Goal: Task Accomplishment & Management: Complete application form

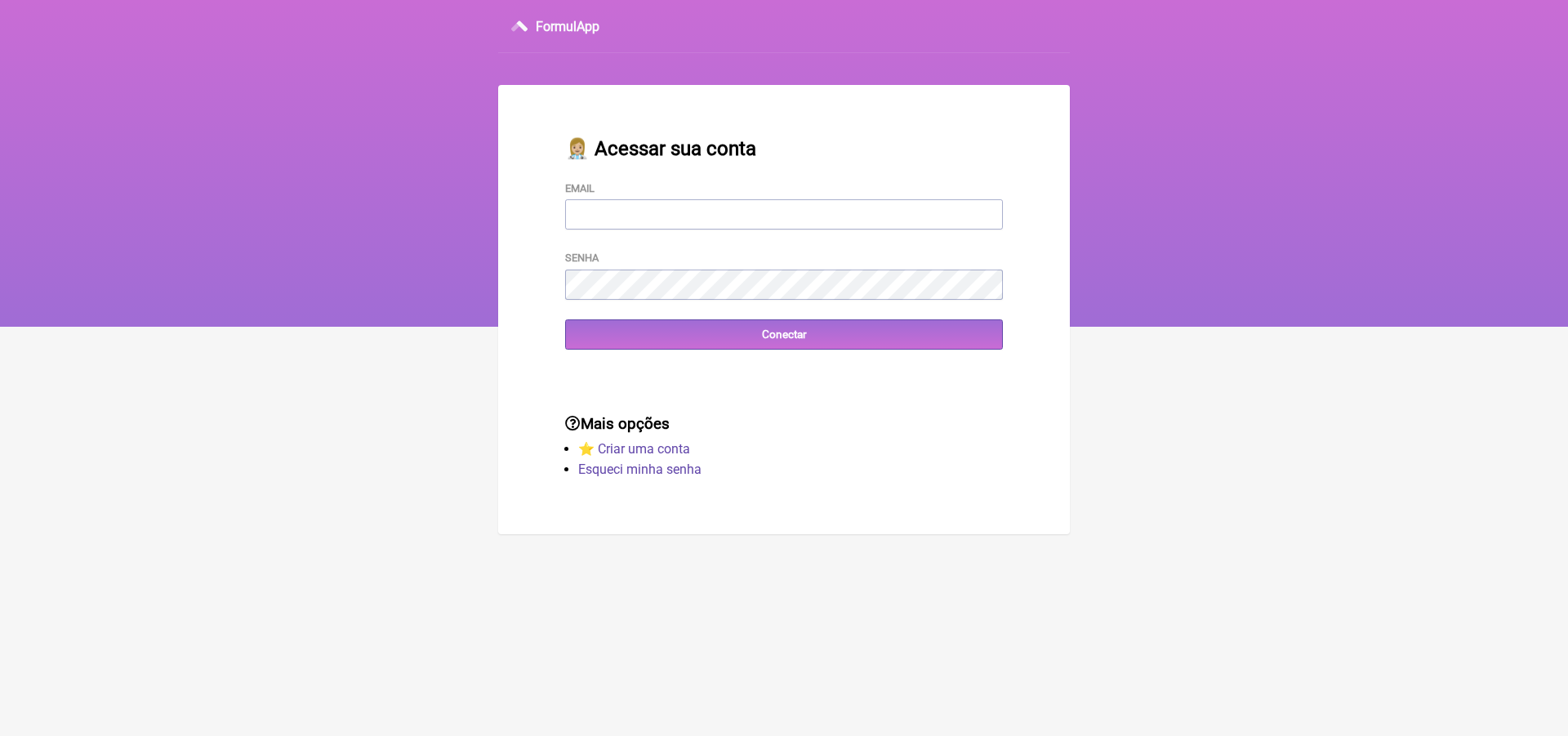
type input "bmichelmercante@yahoo.com.br"
click at [658, 359] on div "👩🏼‍⚕️ Acessar sua conta Email bmichelmercante@yahoo.com.br Senha Conectar" at bounding box center [784, 243] width 490 height 264
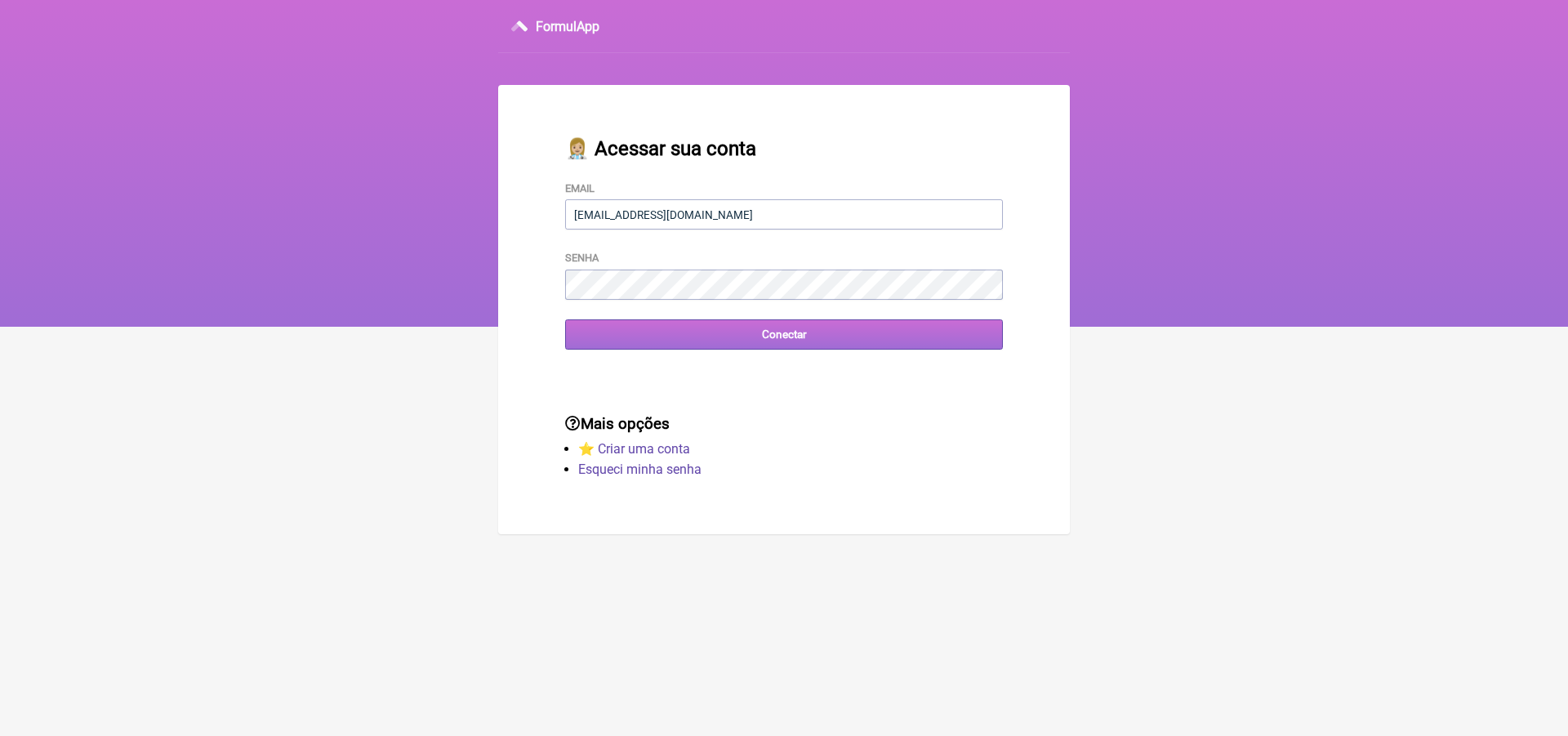
click at [645, 341] on input "Conectar" at bounding box center [784, 334] width 438 height 30
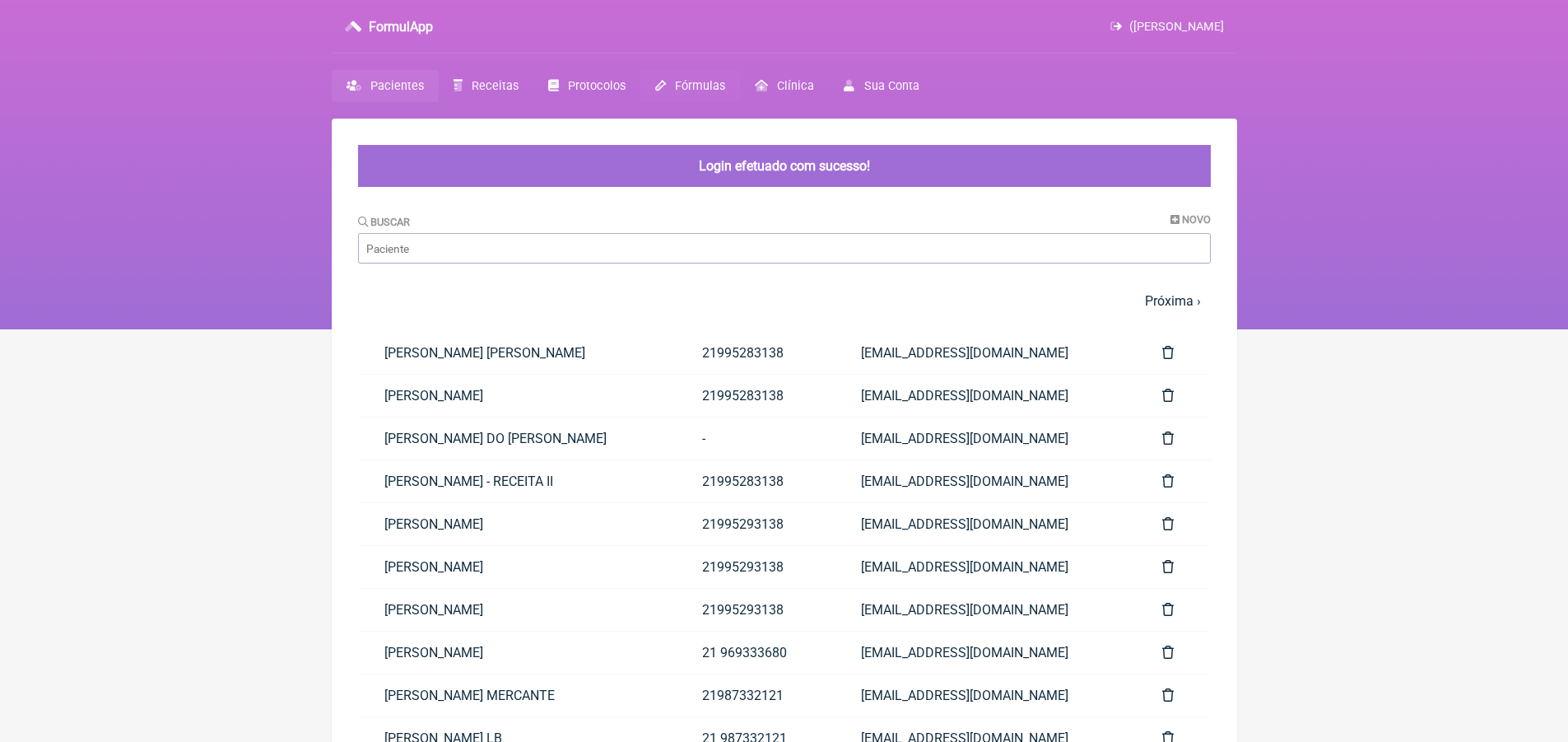
click at [694, 93] on span "Fórmulas" at bounding box center [700, 86] width 50 height 14
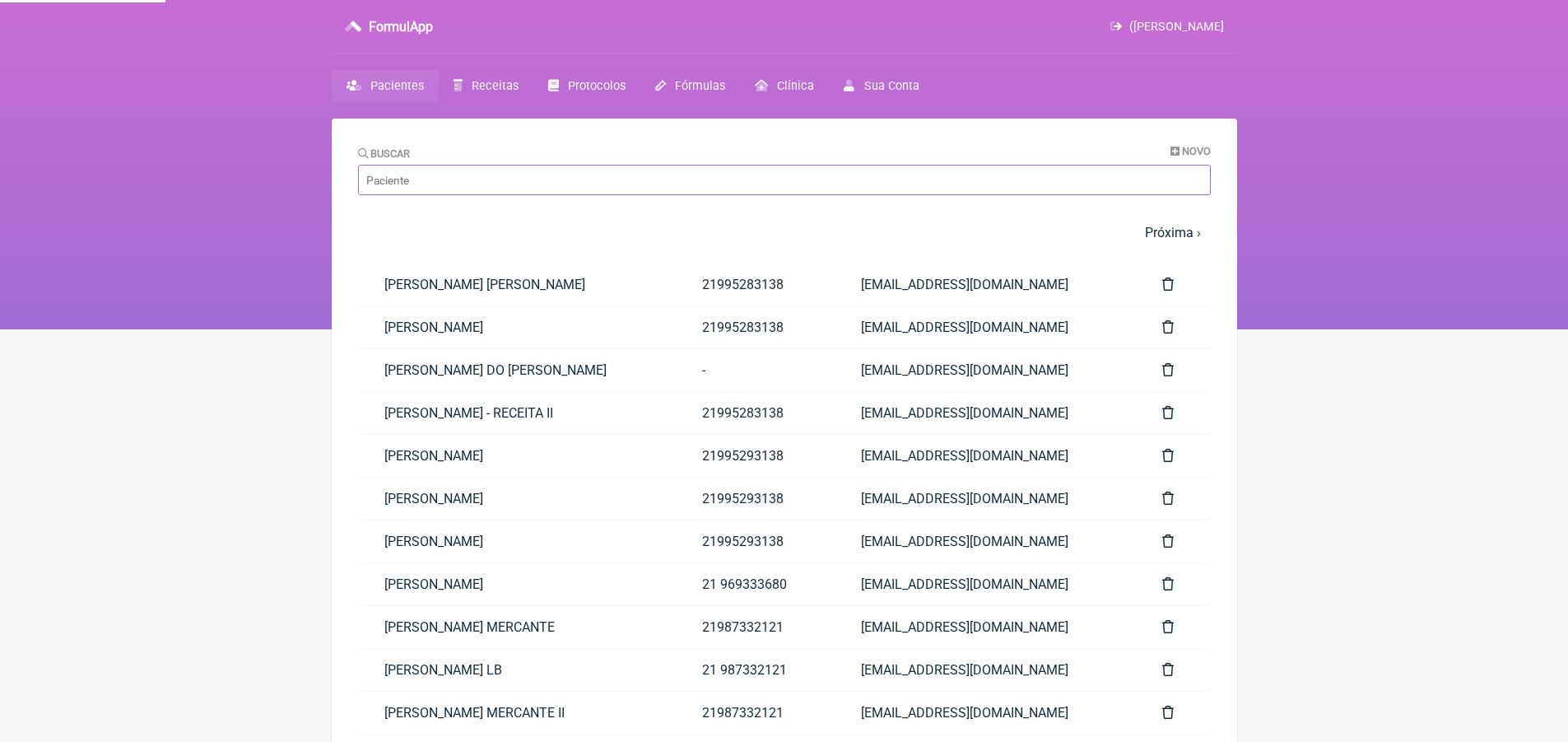
drag, startPoint x: 600, startPoint y: 167, endPoint x: 599, endPoint y: 176, distance: 9.1
click at [599, 176] on input "Buscar" at bounding box center [784, 179] width 853 height 30
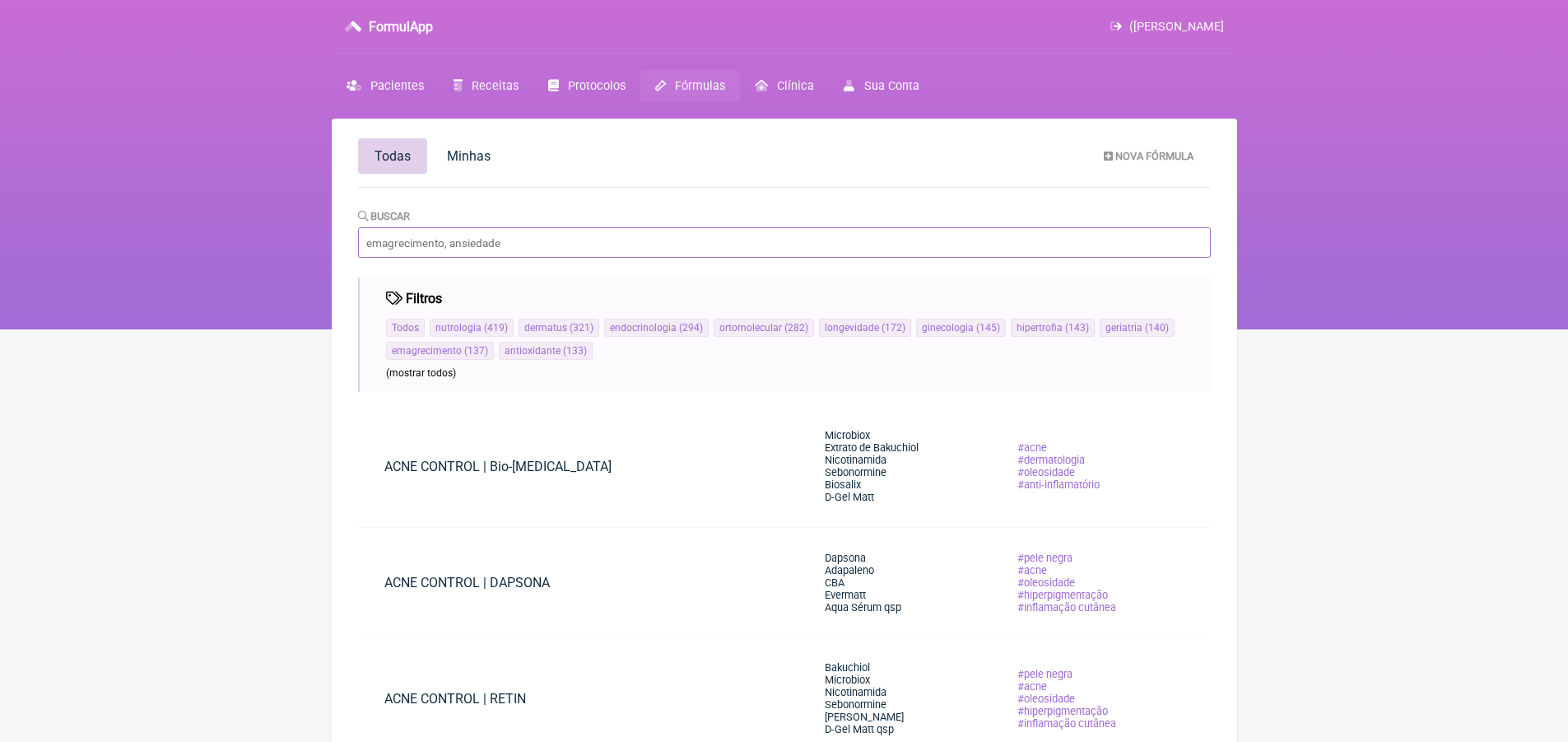
click at [568, 236] on input "Buscar" at bounding box center [784, 242] width 853 height 30
type input "INDOMETACINA"
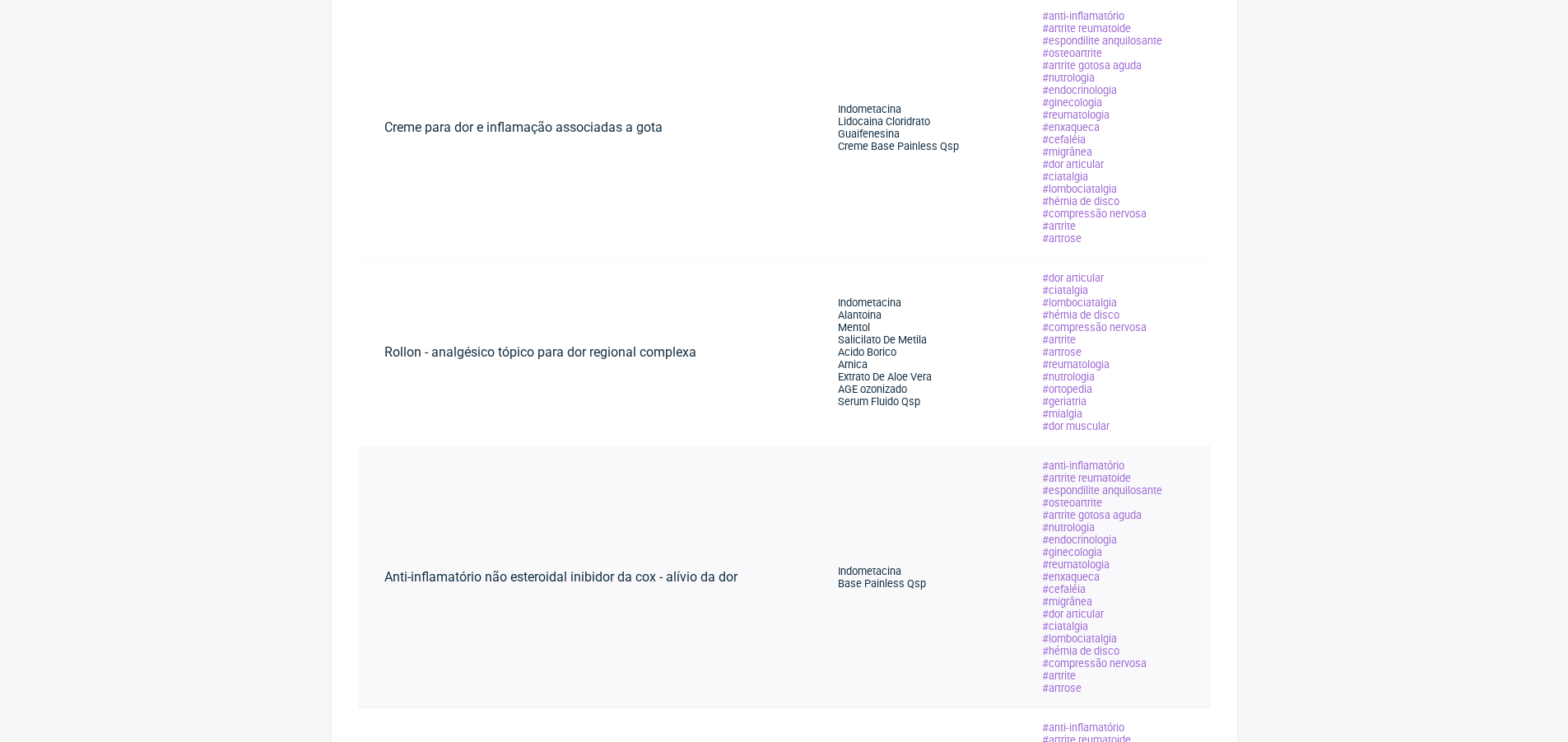
scroll to position [412, 0]
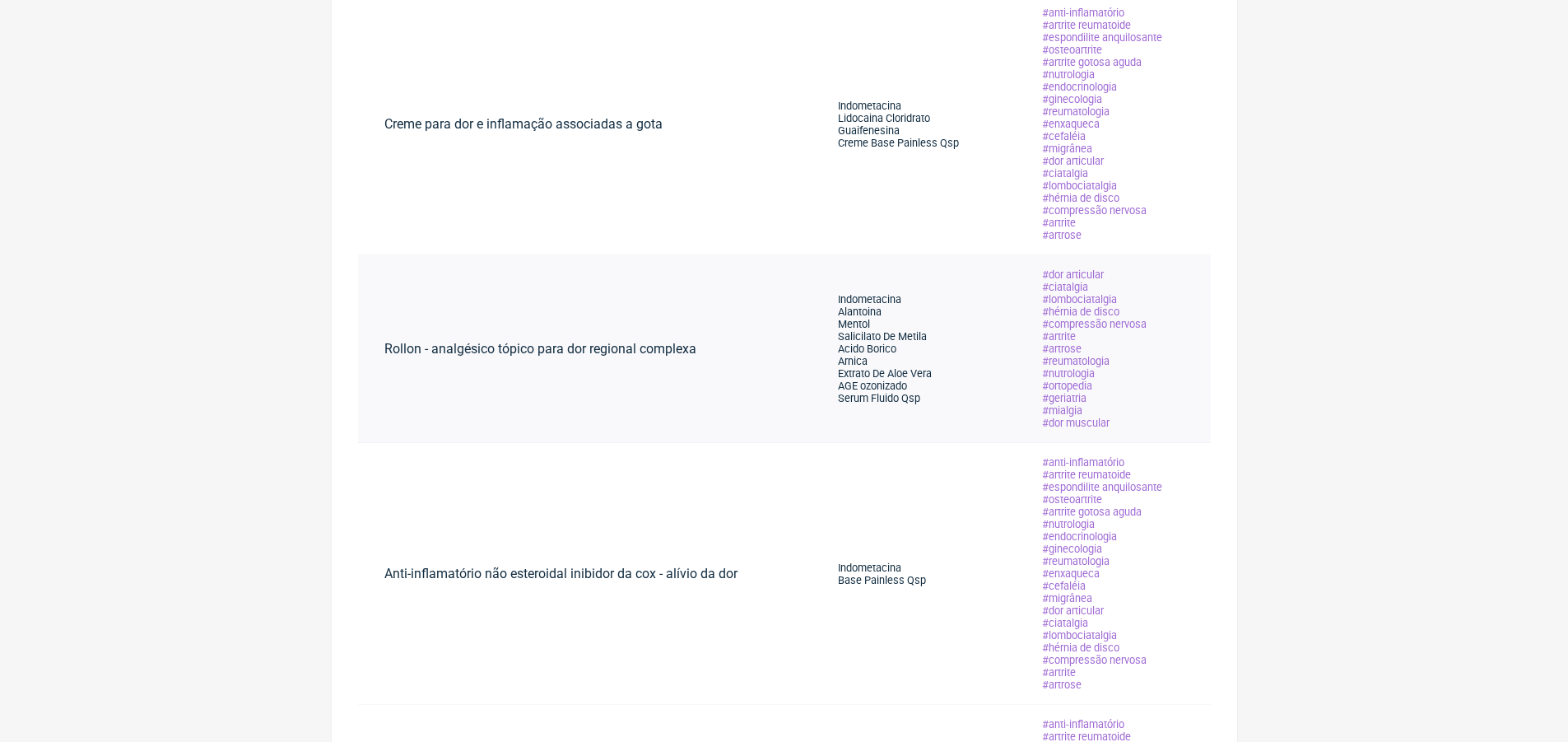
click at [861, 364] on span "Arnica" at bounding box center [853, 361] width 29 height 12
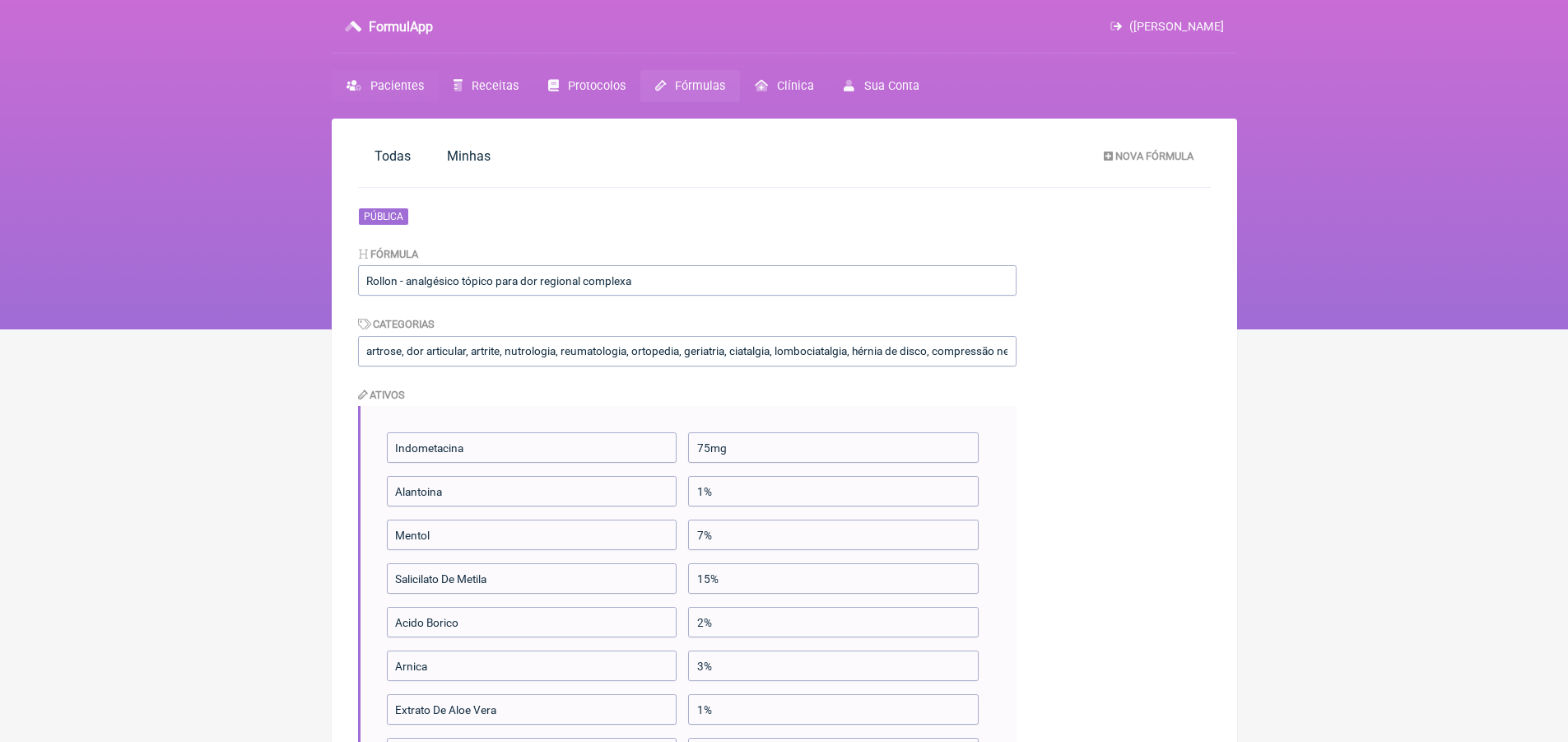
click at [417, 86] on span "Pacientes" at bounding box center [398, 86] width 53 height 14
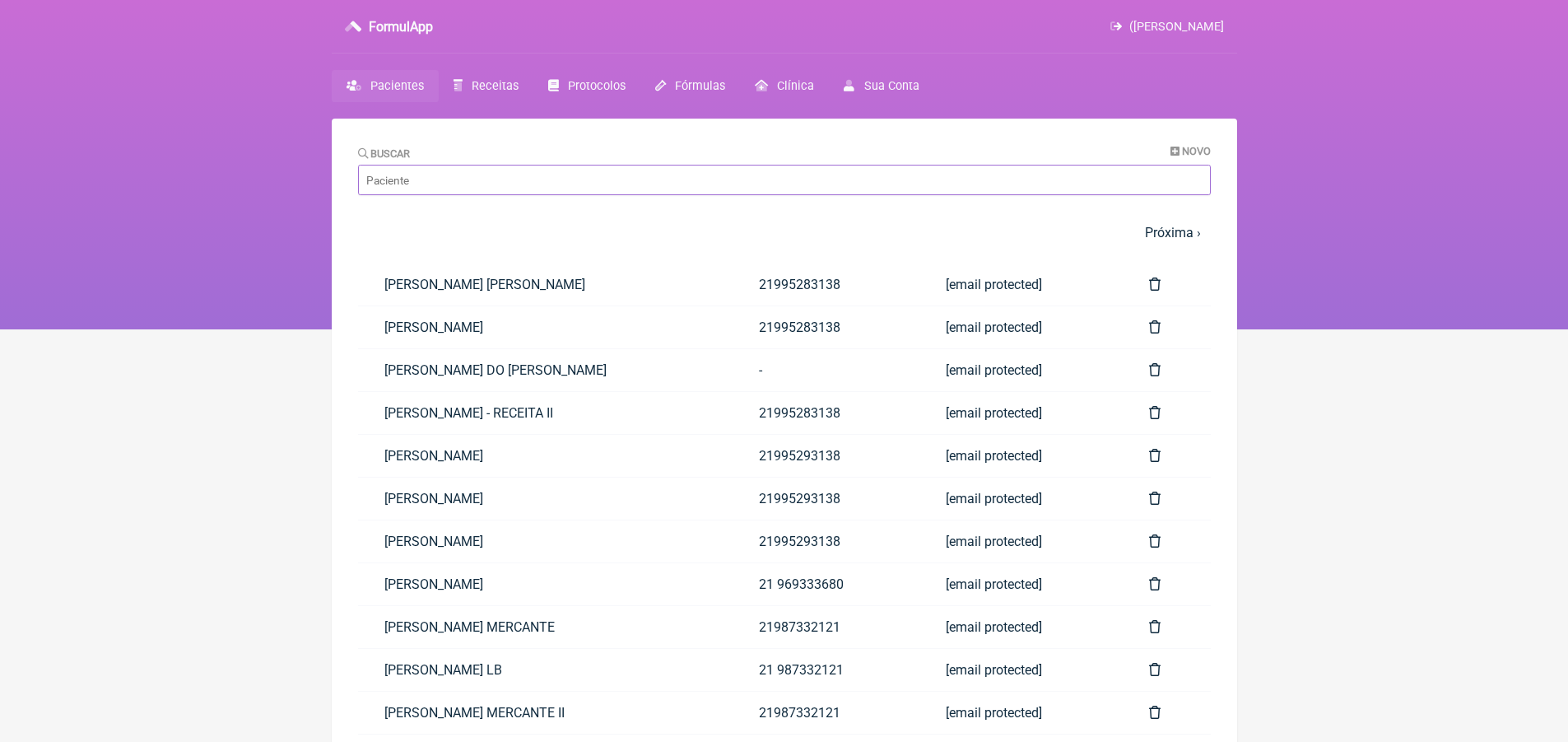
click at [460, 178] on input "Buscar" at bounding box center [784, 179] width 853 height 30
type input "N"
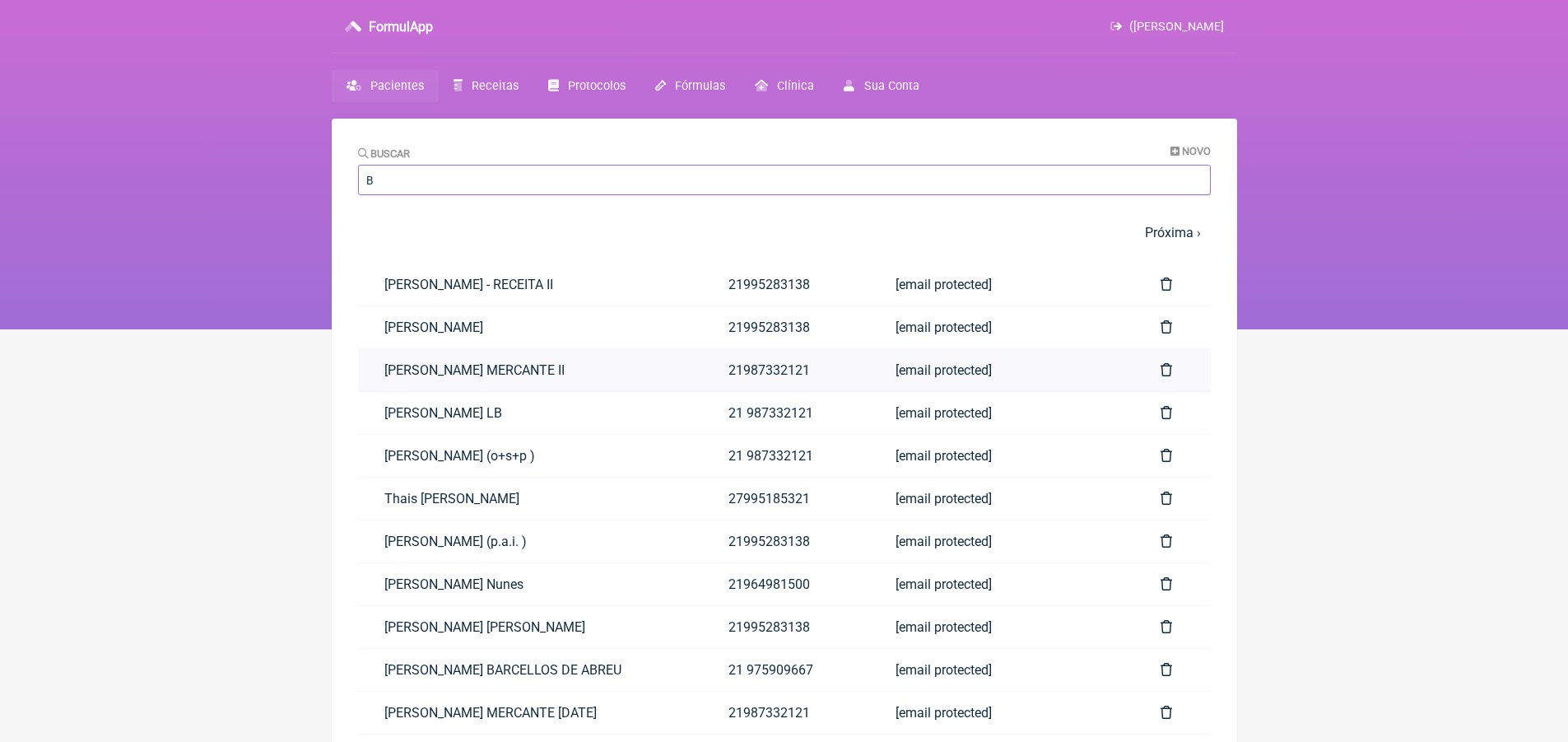
type input "B"
click at [473, 371] on link "[PERSON_NAME] MERCANTE II" at bounding box center [530, 370] width 344 height 42
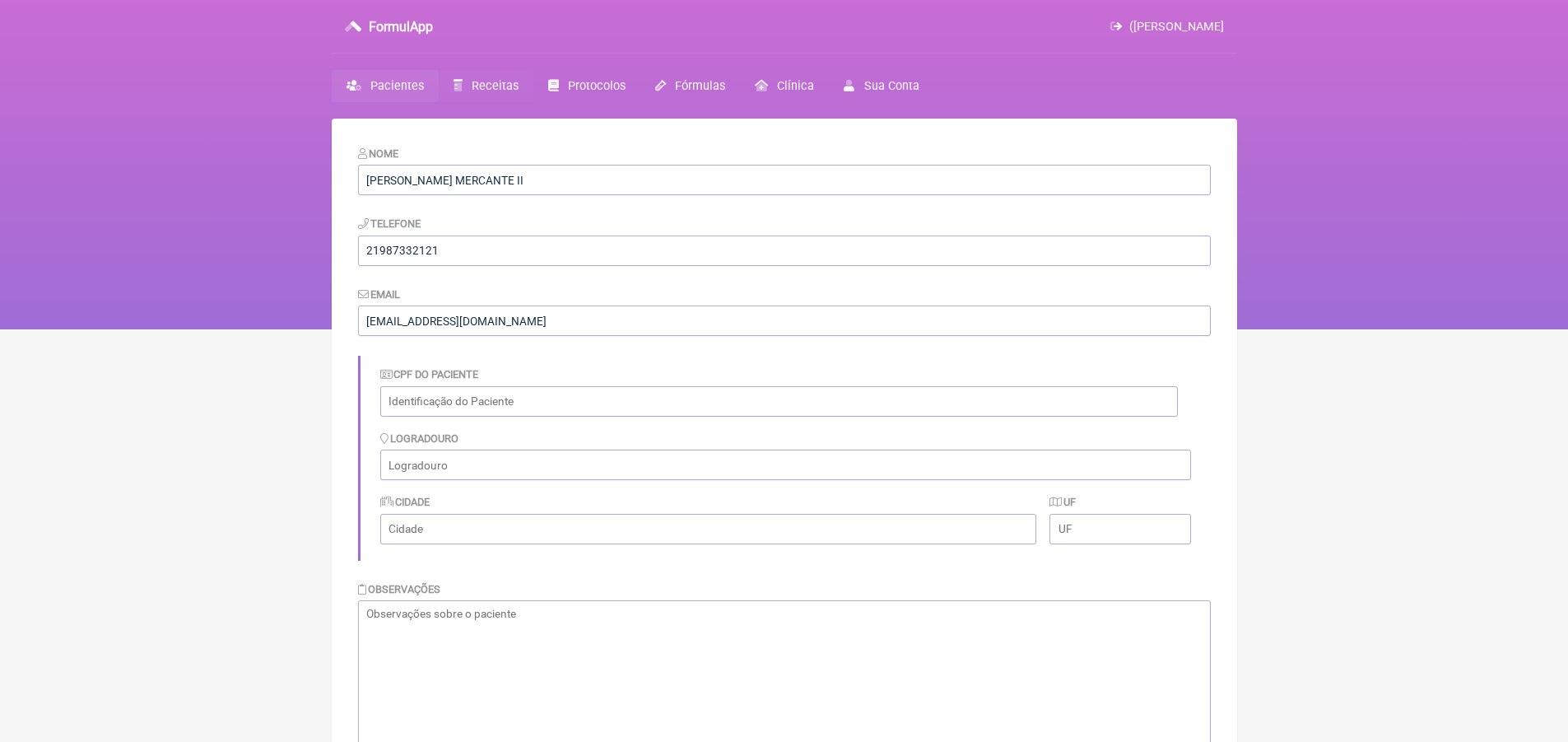
click at [499, 81] on span "Receitas" at bounding box center [495, 86] width 47 height 14
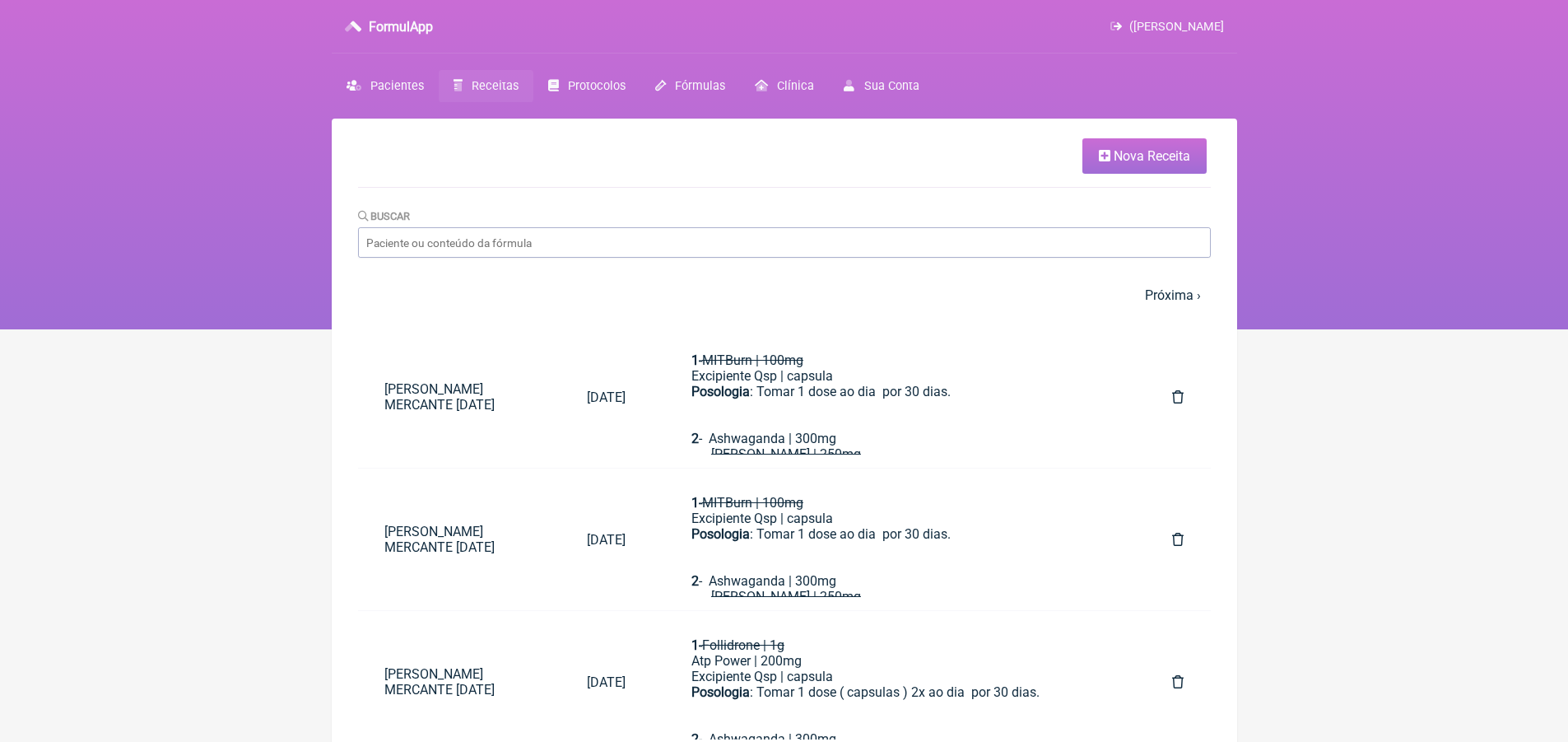
click at [1149, 145] on link "Nova Receita" at bounding box center [1145, 155] width 124 height 35
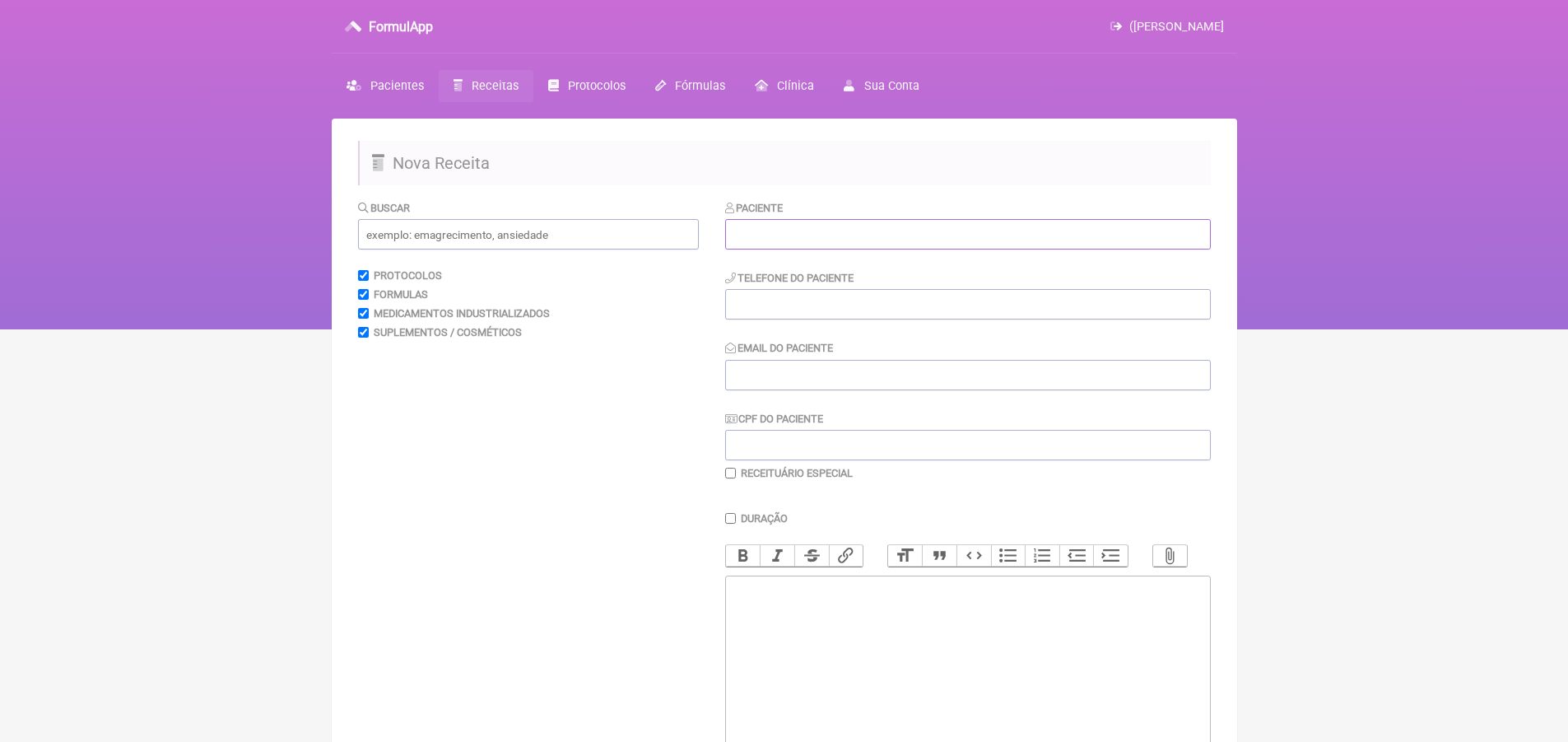
click at [804, 245] on input "text" at bounding box center [968, 234] width 486 height 30
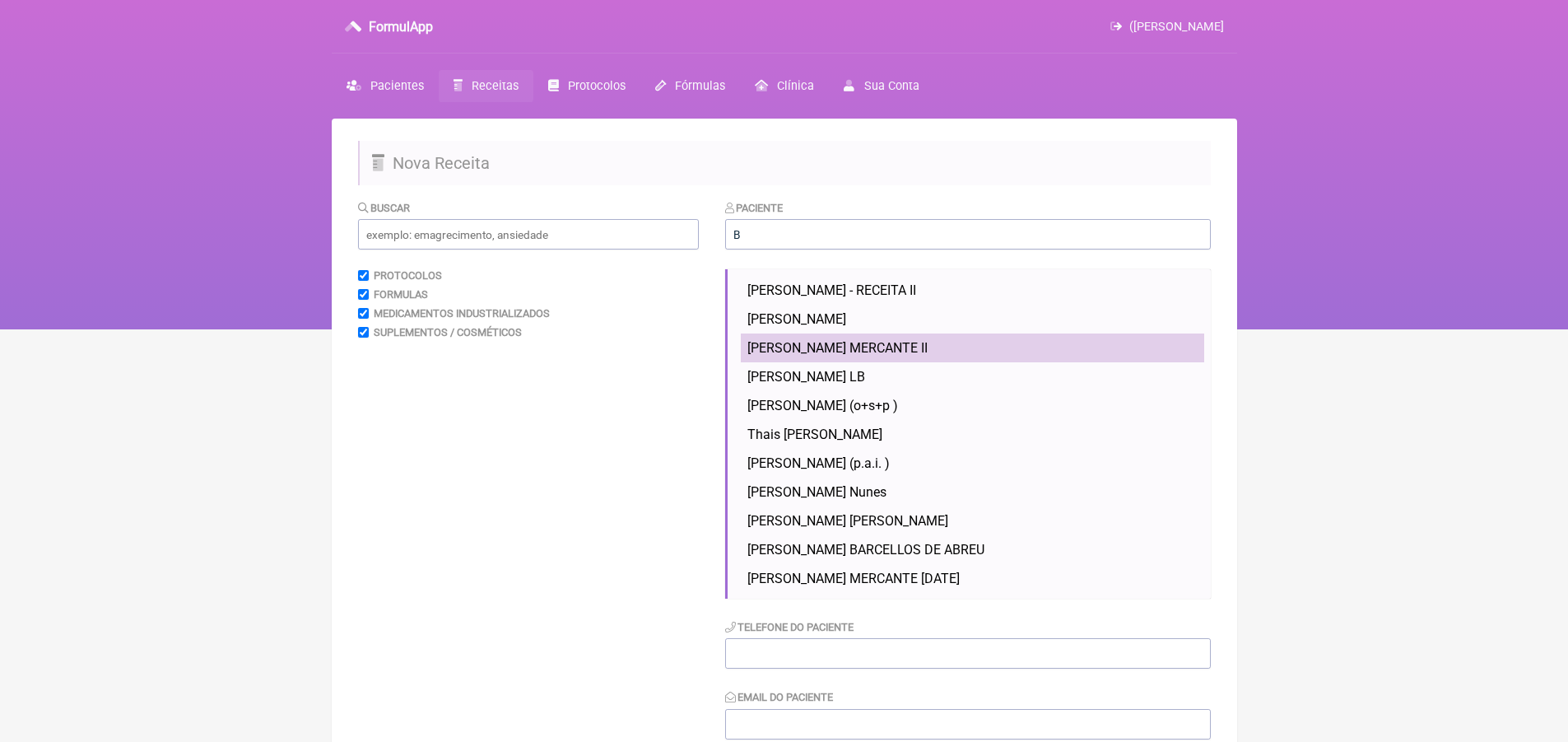
click at [823, 354] on span "[PERSON_NAME] MERCANTE II" at bounding box center [837, 348] width 180 height 16
type input "[PERSON_NAME] MERCANTE II"
type input "21987332121"
type input "[EMAIL_ADDRESS][DOMAIN_NAME]"
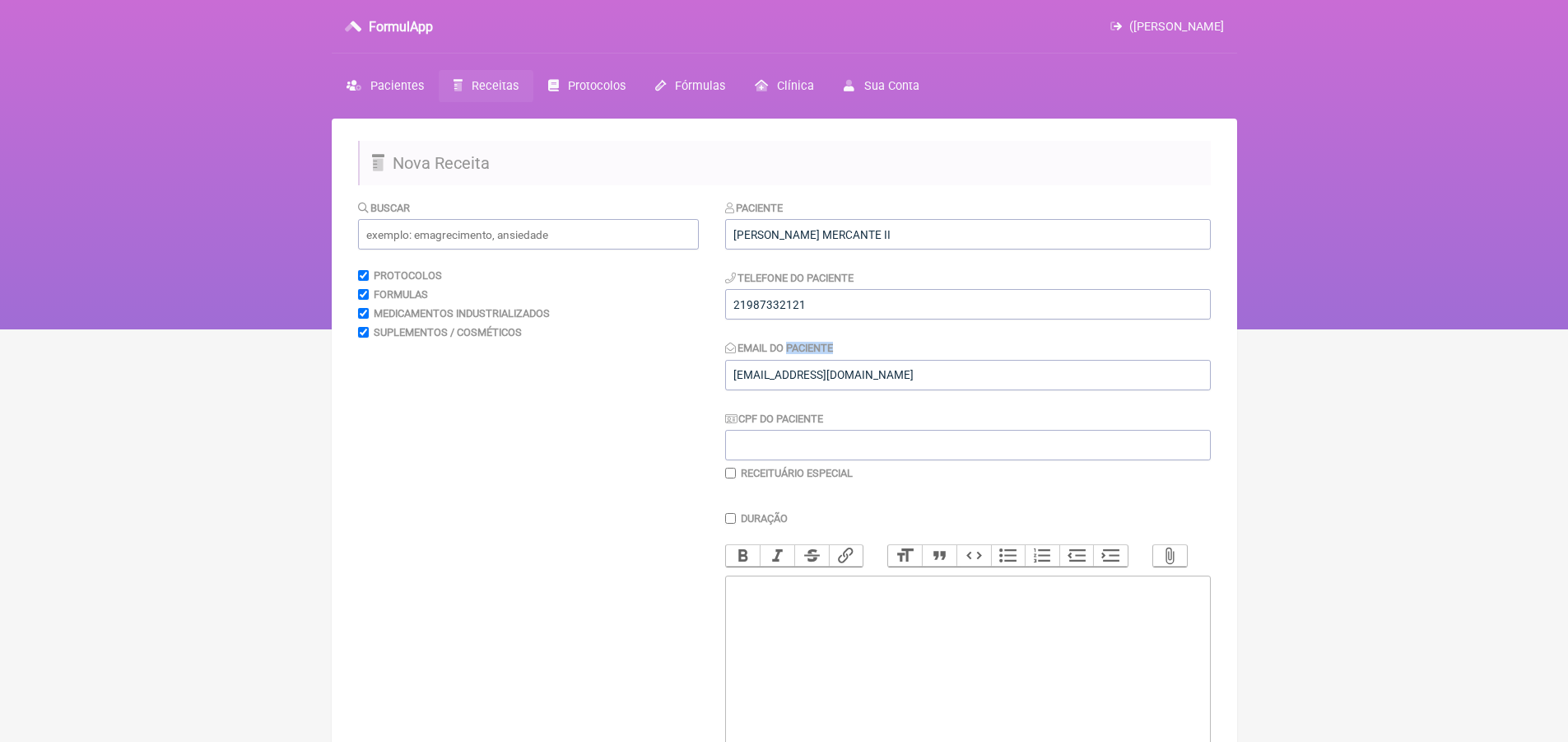
click at [823, 354] on label"] "Email do Paciente" at bounding box center [780, 348] width 109 height 12
click at [823, 360] on input "[EMAIL_ADDRESS][DOMAIN_NAME]" at bounding box center [968, 374] width 486 height 30
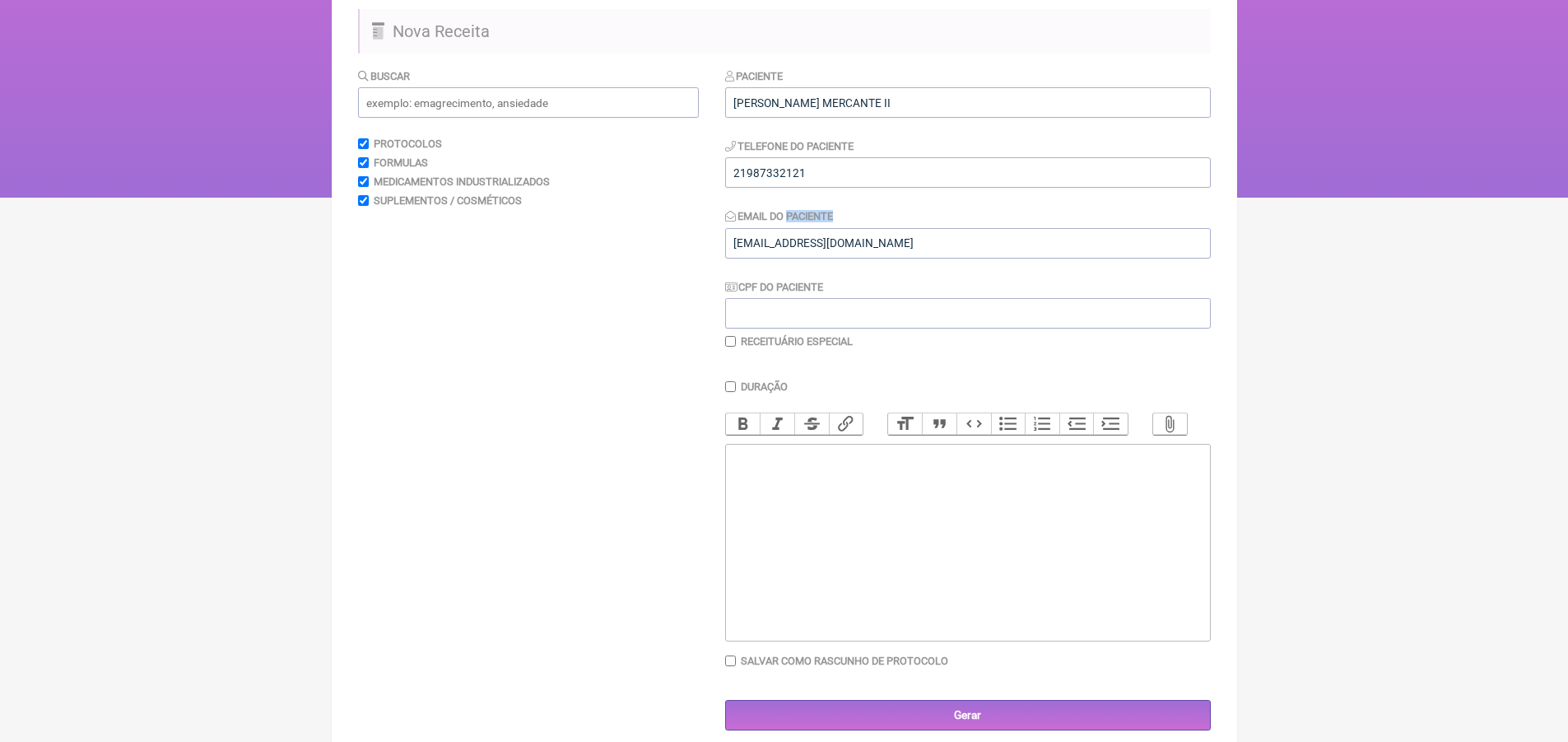
scroll to position [159, 0]
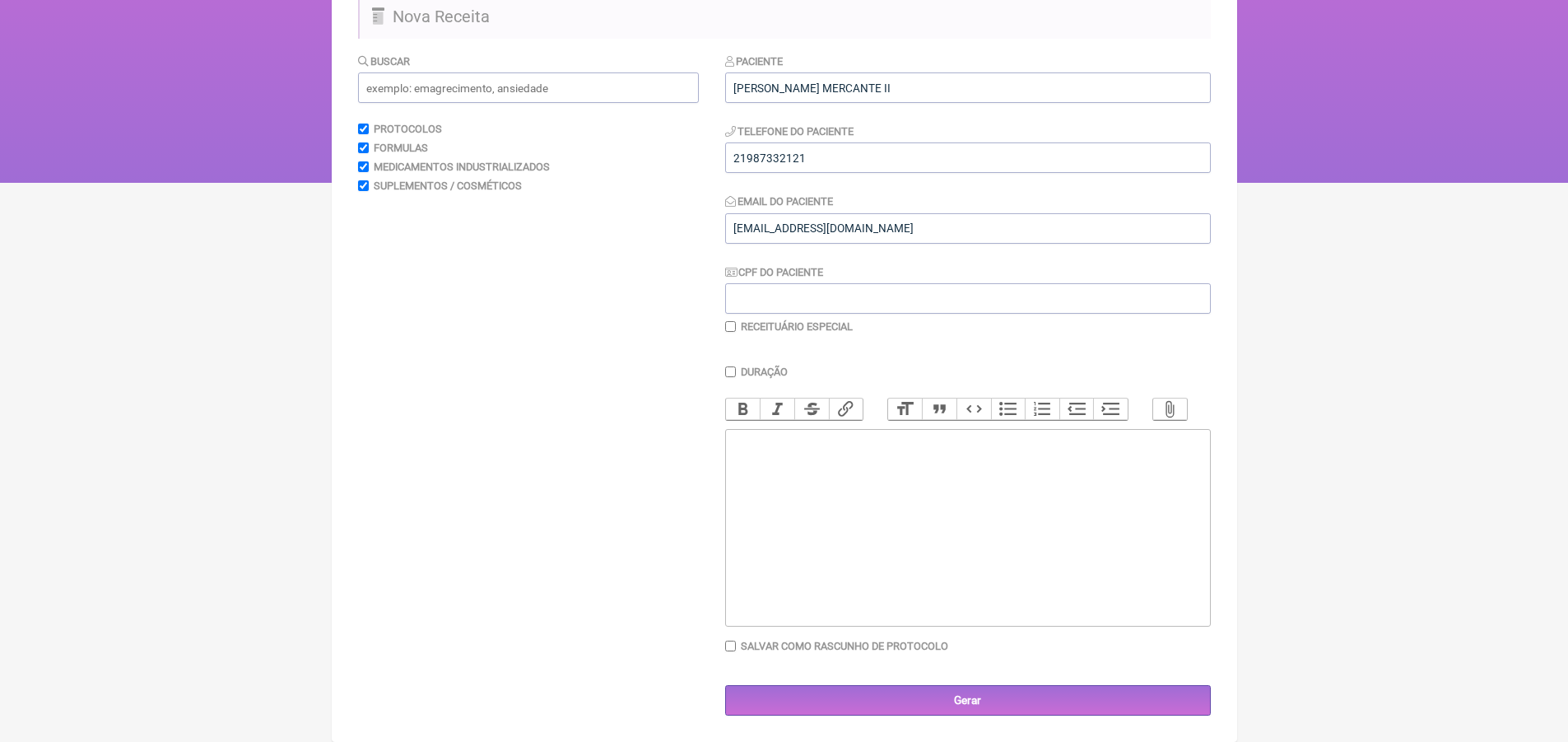
drag, startPoint x: 519, startPoint y: 57, endPoint x: 519, endPoint y: 68, distance: 11.0
click at [519, 60] on div "Buscar" at bounding box center [528, 78] width 341 height 50
click at [519, 76] on input "text" at bounding box center [528, 87] width 341 height 30
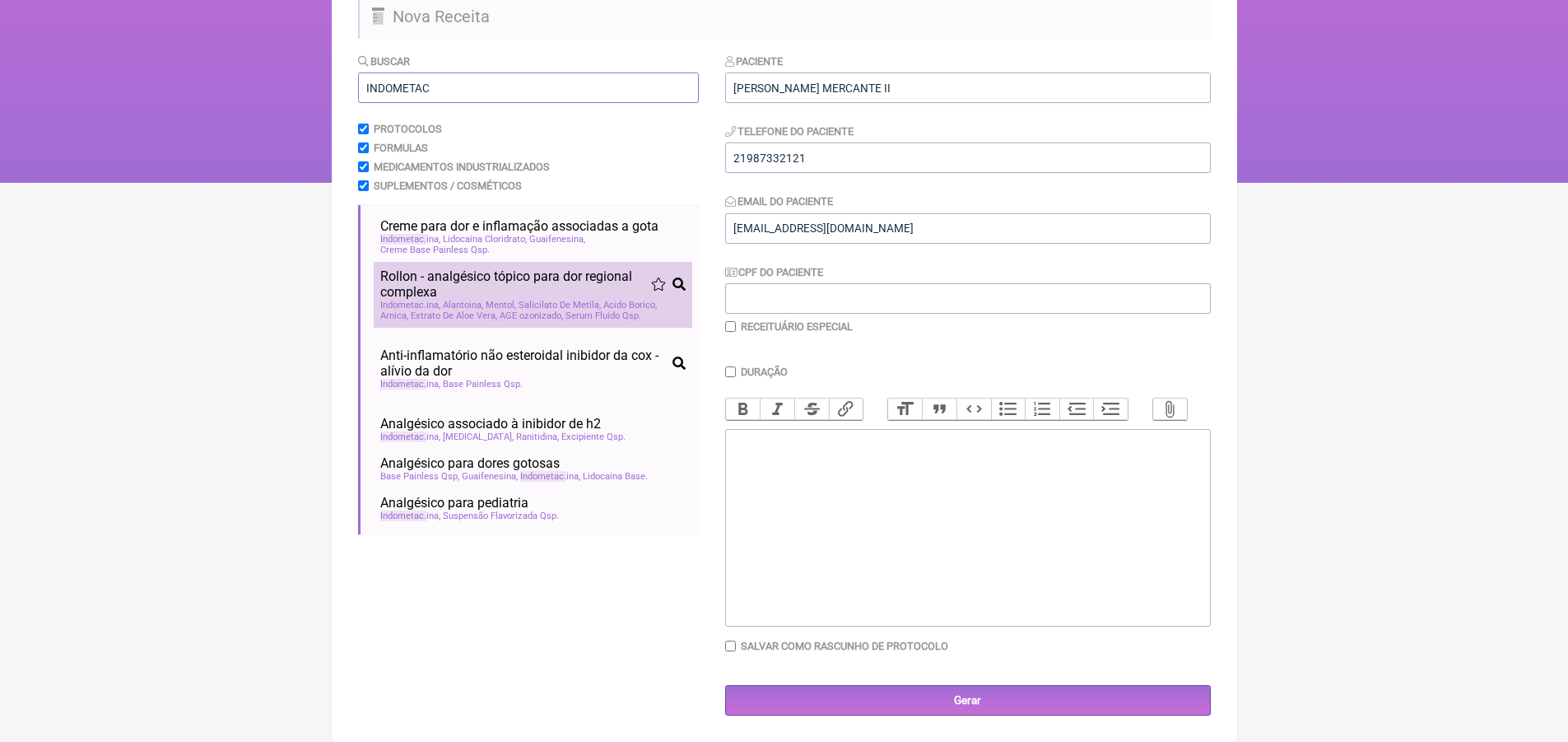
type input "INDOMETAC"
click at [503, 269] on span "Rollon - analgésico tópico para dor regional complexa" at bounding box center [516, 284] width 271 height 31
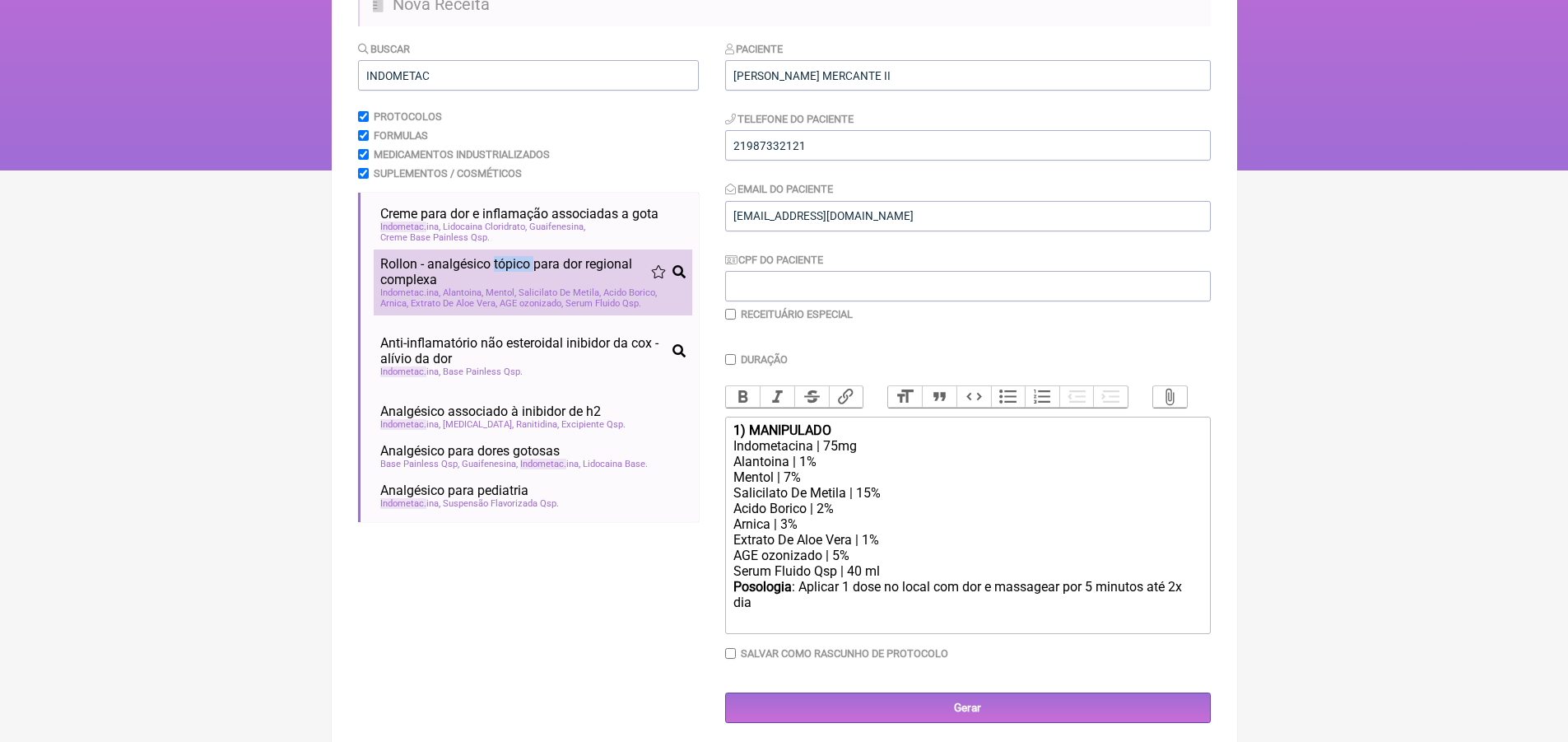
click at [503, 269] on span "Rollon - analgésico tópico para dor regional complexa" at bounding box center [516, 272] width 271 height 31
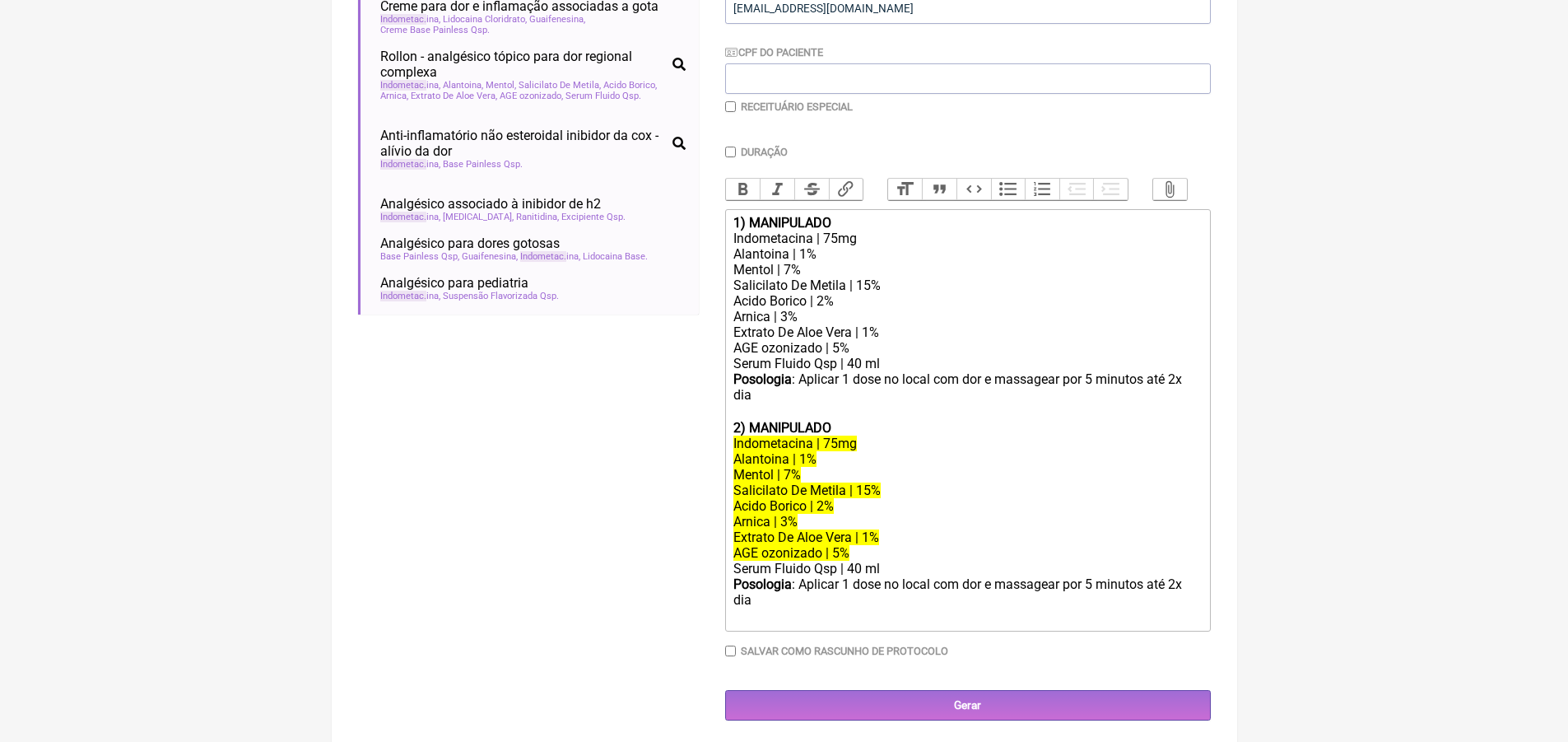
scroll to position [384, 0]
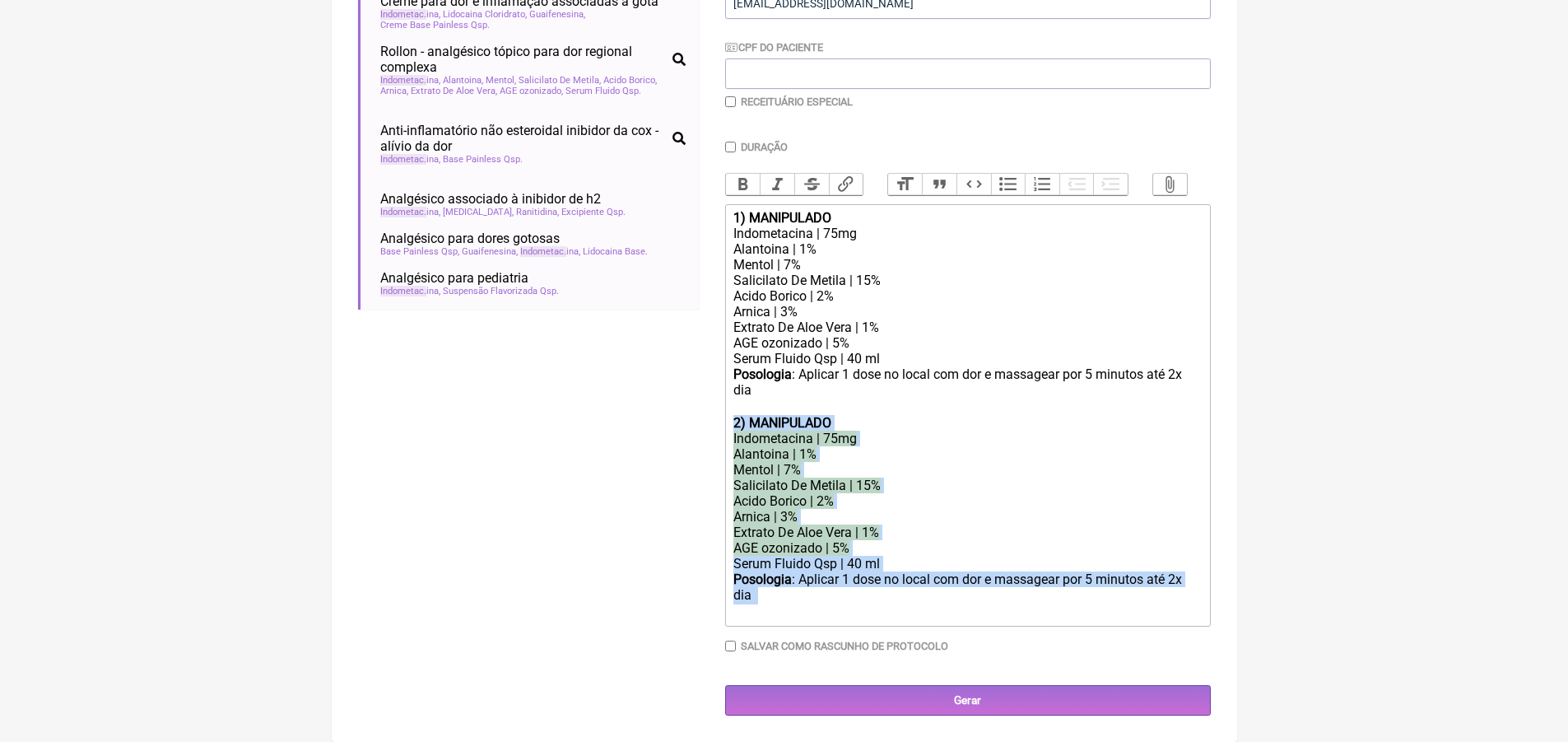
drag, startPoint x: 734, startPoint y: 425, endPoint x: 904, endPoint y: 606, distance: 248.3
click at [904, 606] on trix-editor "1) MANIPULADO Indometacina | 75mg Alantoina | 1% Mentol | 7% Salicilato De Meti…" at bounding box center [968, 416] width 486 height 423
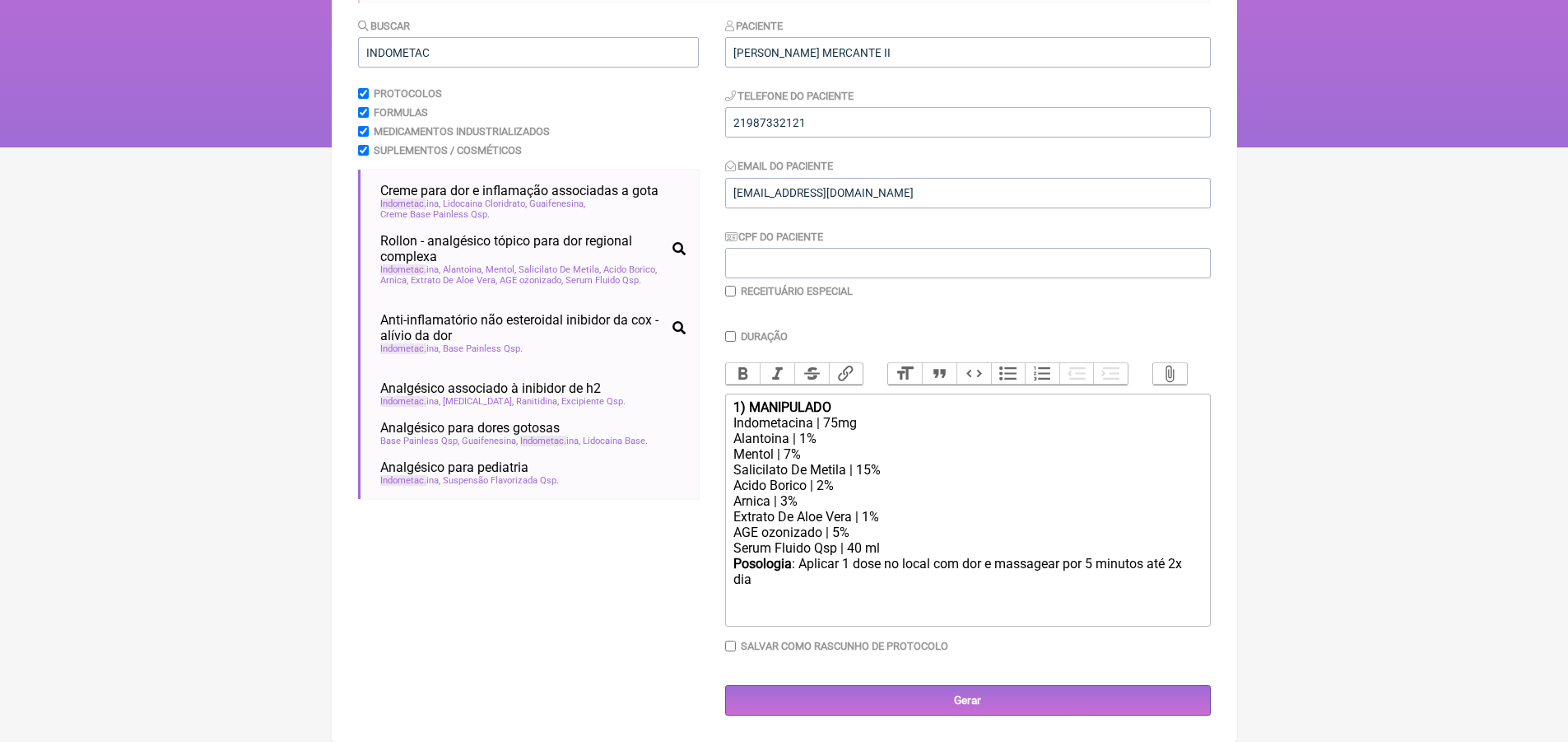
scroll to position [194, 0]
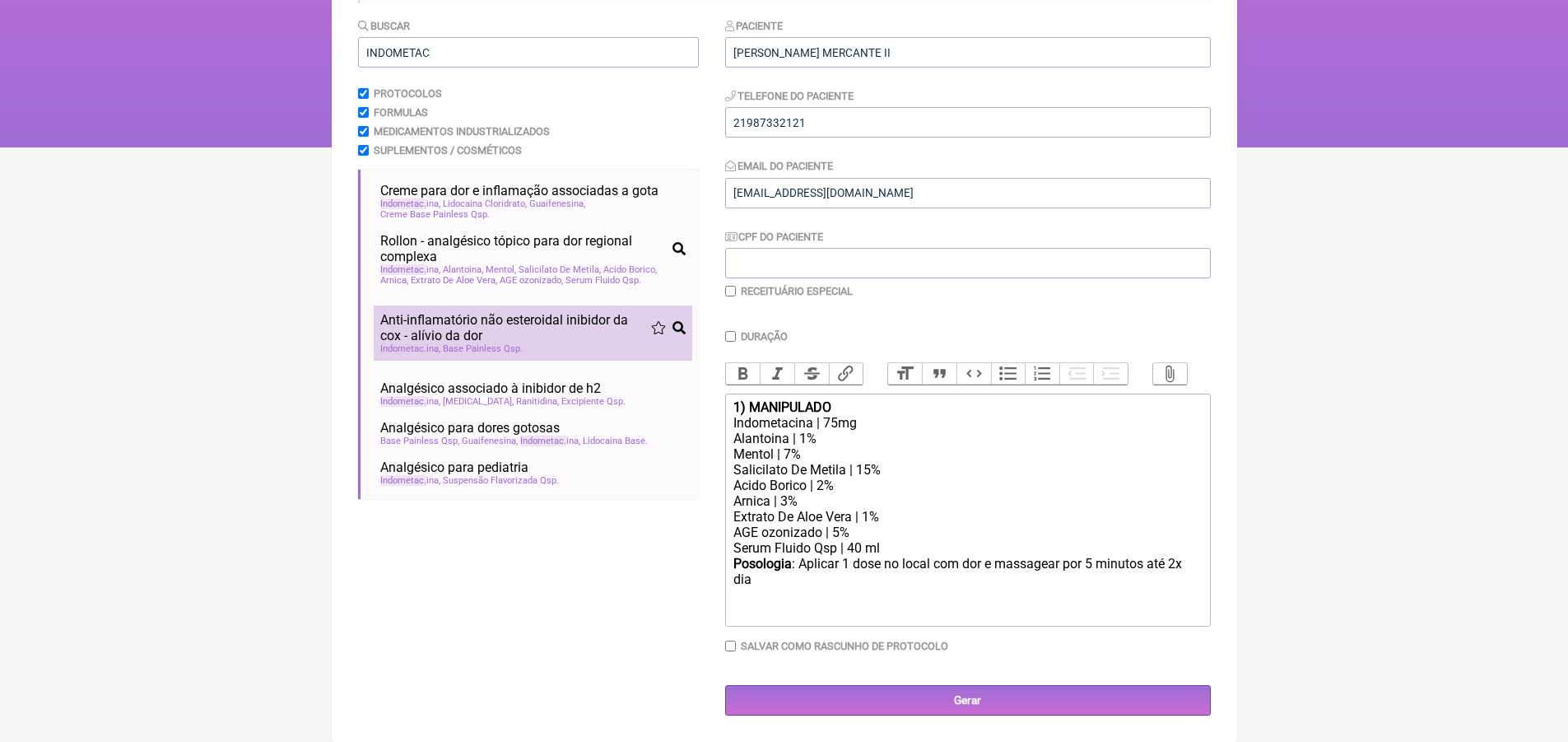
click at [516, 315] on span "Anti-inflamatório não esteroidal inibidor da cox - alívio da dor" at bounding box center [516, 328] width 271 height 31
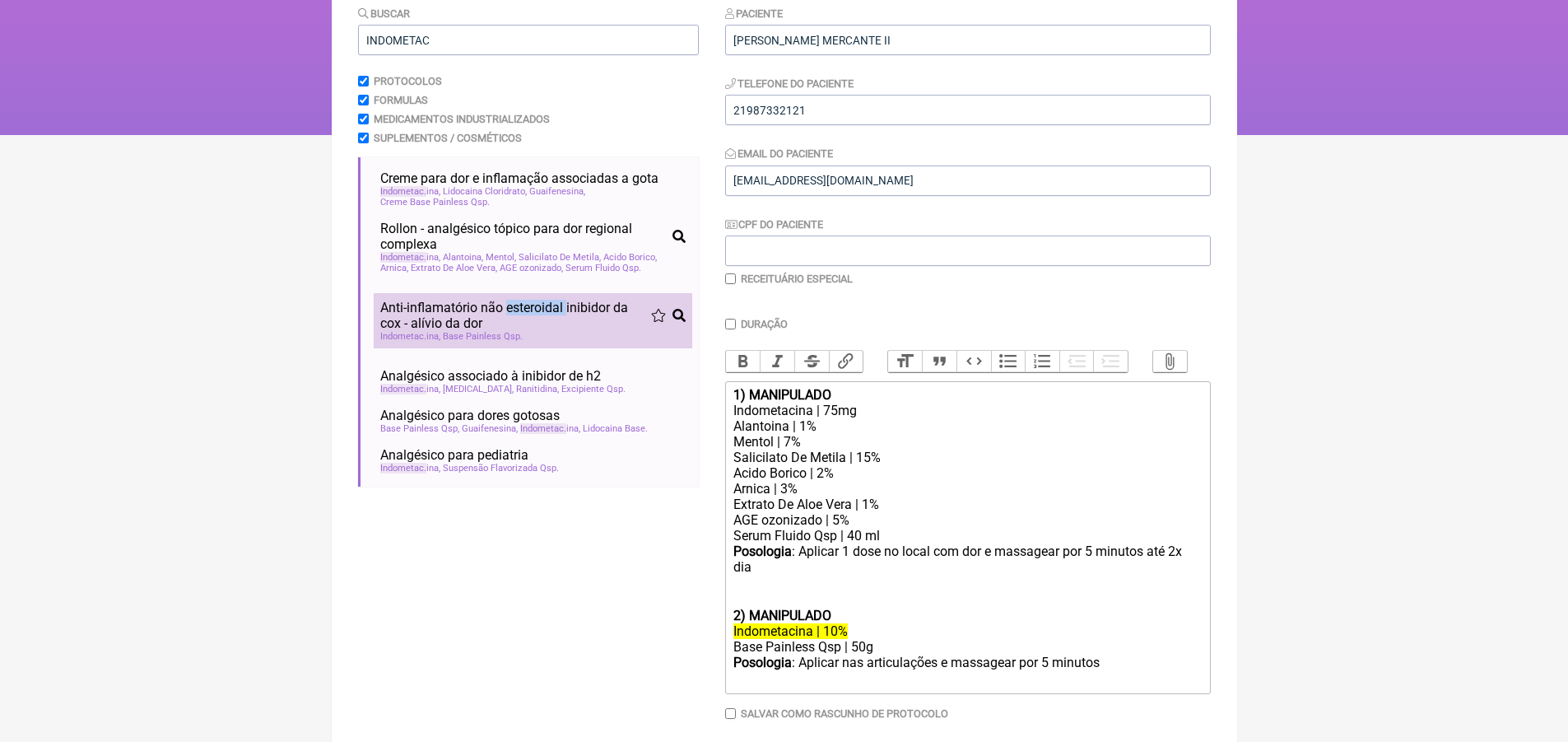
click at [516, 315] on span "Anti-inflamatório não esteroidal inibidor da cox - alívio da dor" at bounding box center [516, 315] width 271 height 31
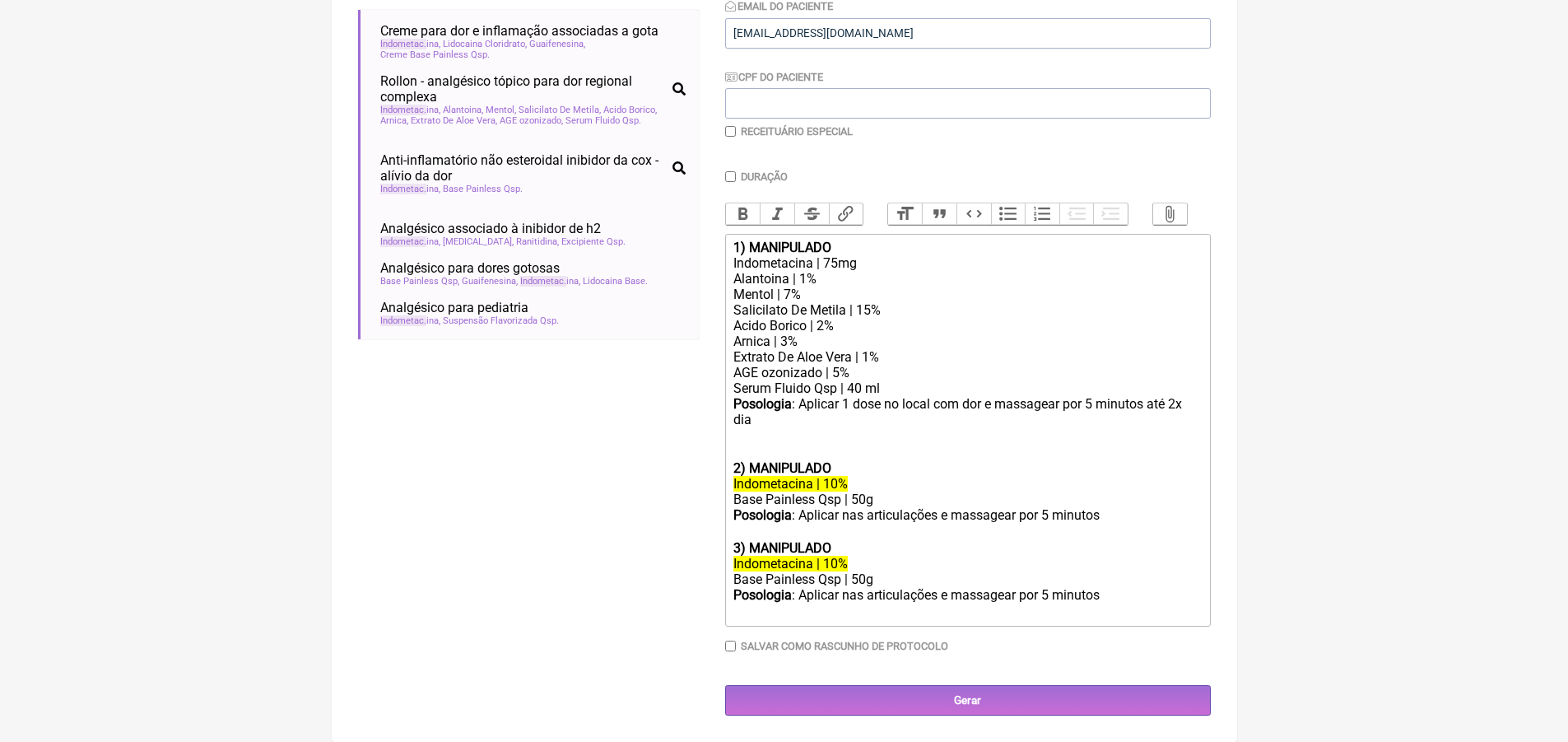
scroll to position [354, 0]
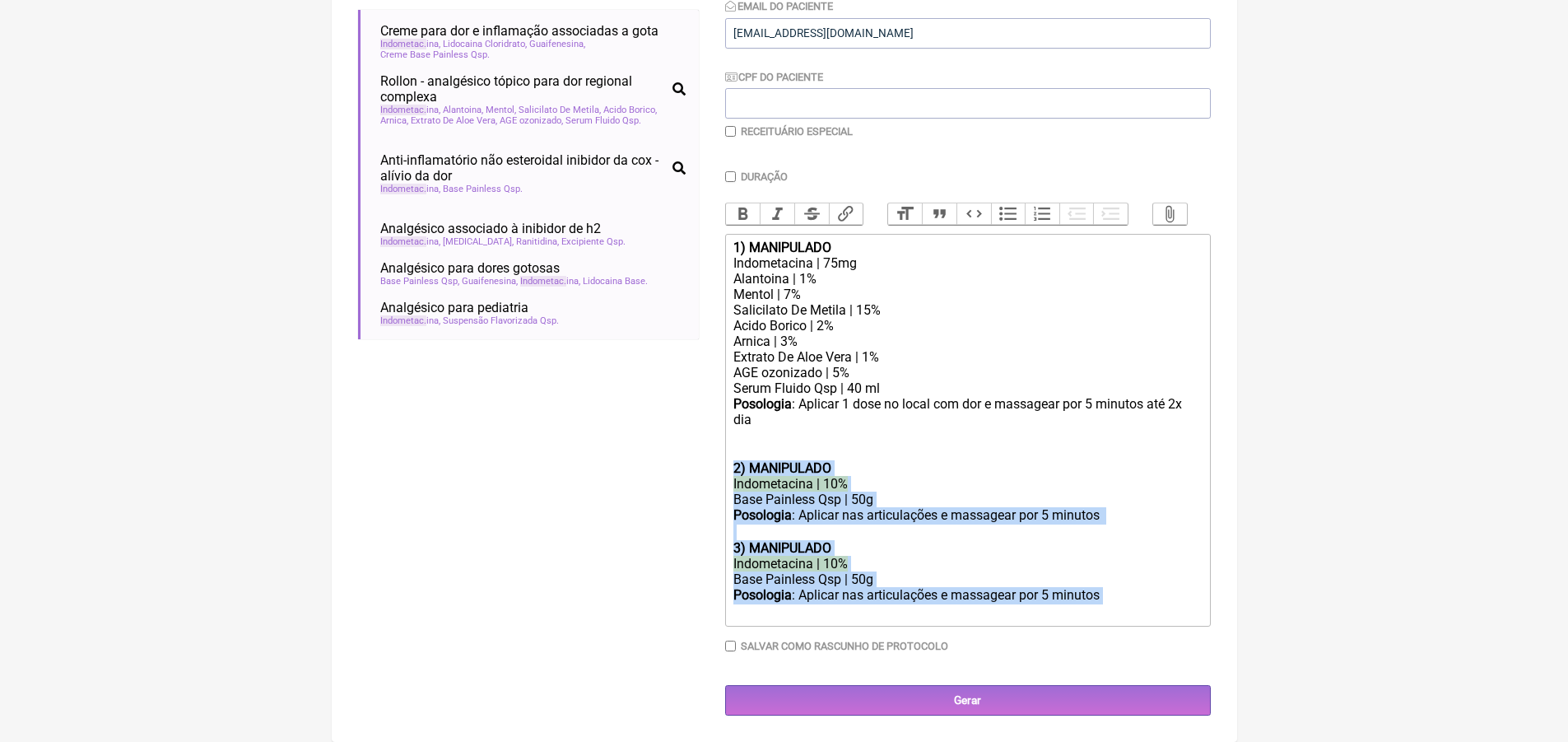
drag, startPoint x: 735, startPoint y: 467, endPoint x: 1120, endPoint y: 604, distance: 408.6
click at [1120, 604] on trix-editor "1) MANIPULADO Indometacina | 75mg Alantoina | 1% Mentol | 7% Salicilato De Meti…" at bounding box center [968, 430] width 486 height 393
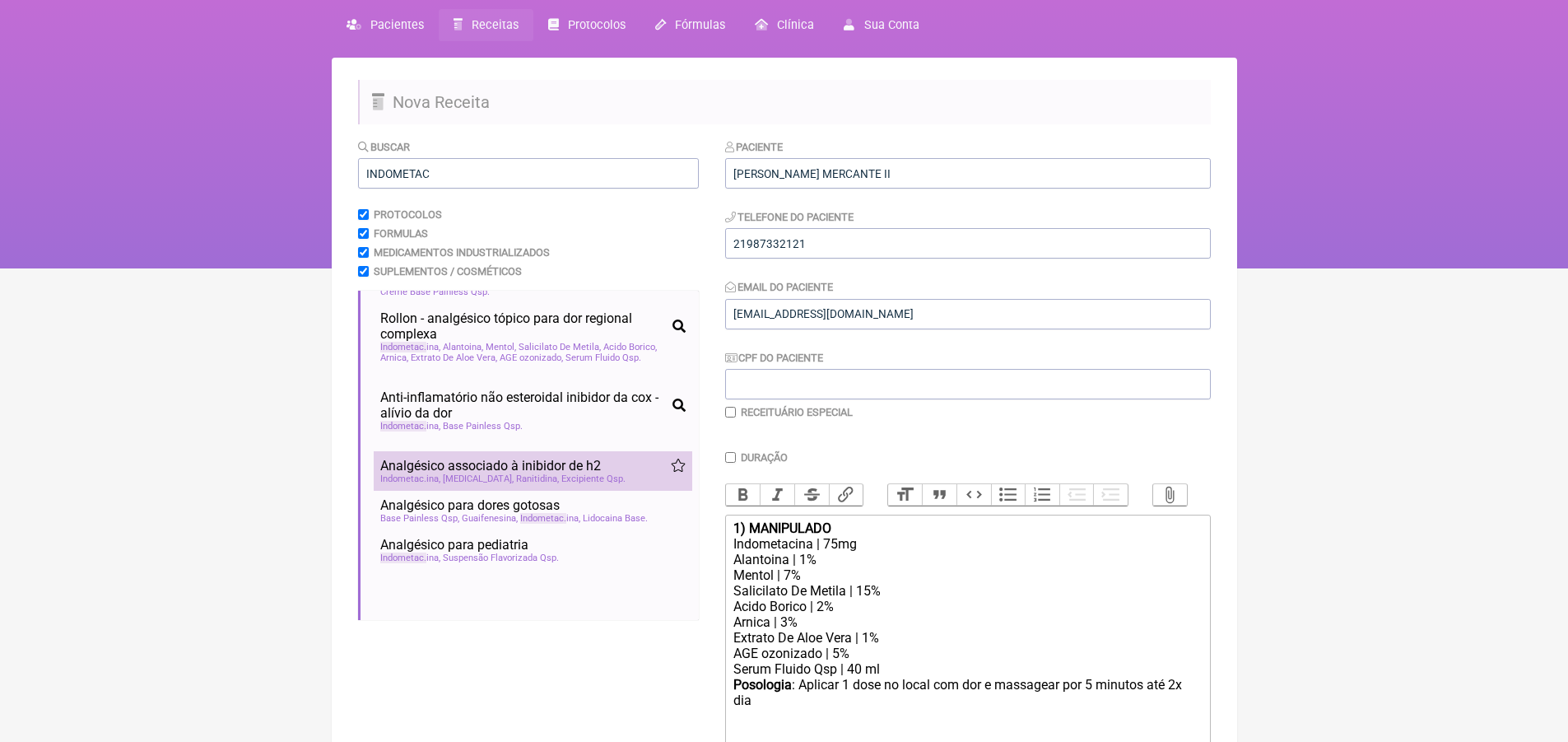
scroll to position [66, 0]
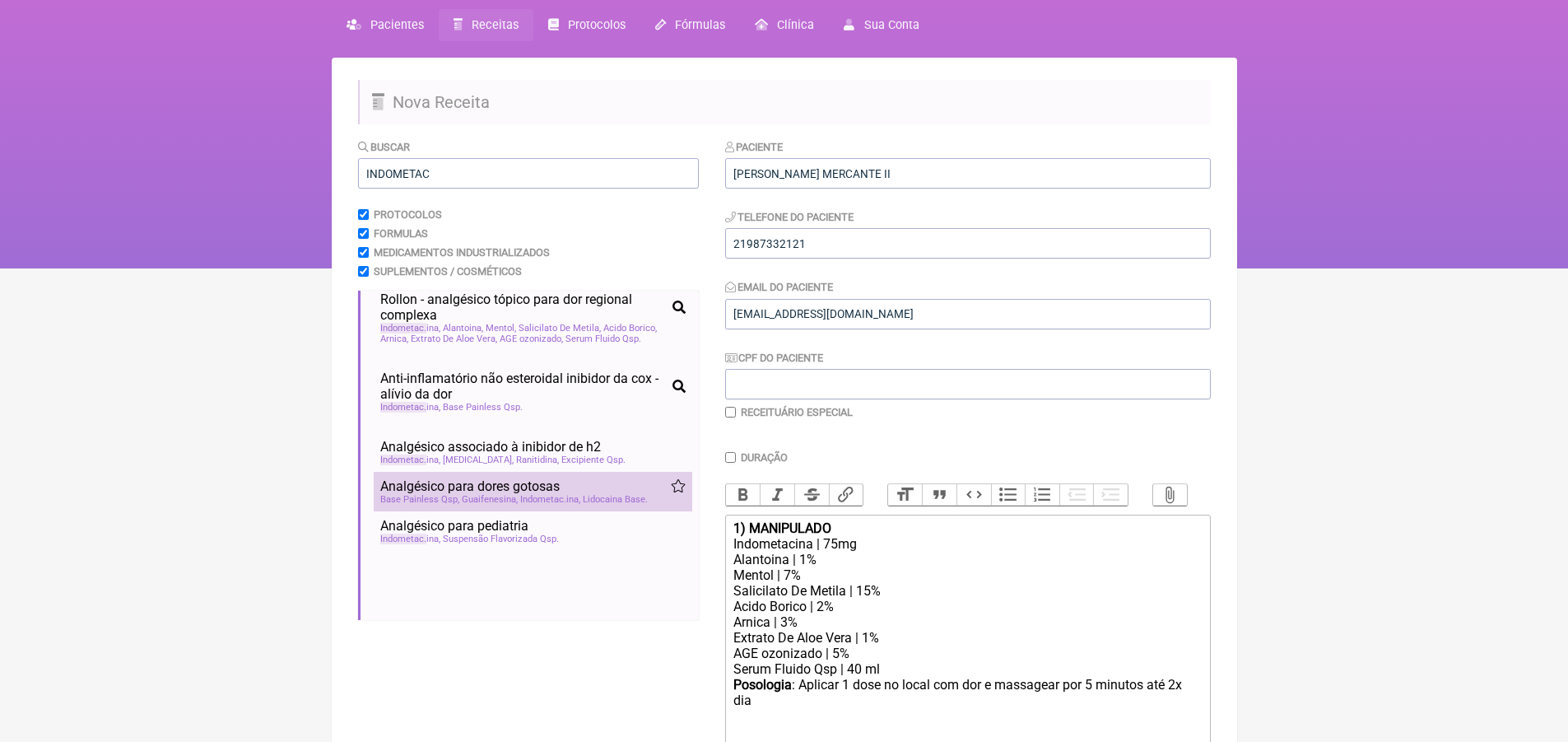
click at [501, 494] on span "Analgésico para dores gotosas" at bounding box center [470, 487] width 179 height 16
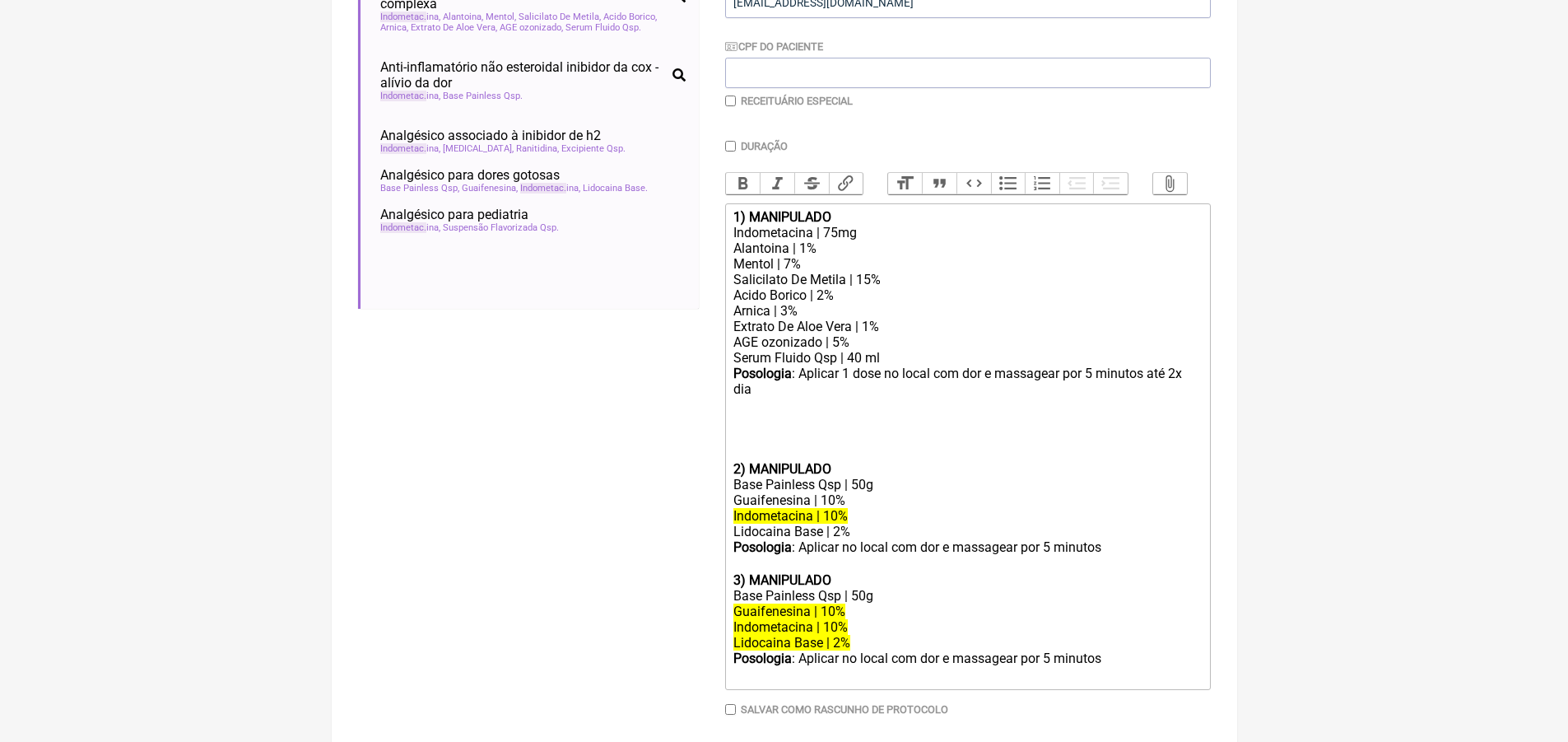
scroll to position [448, 0]
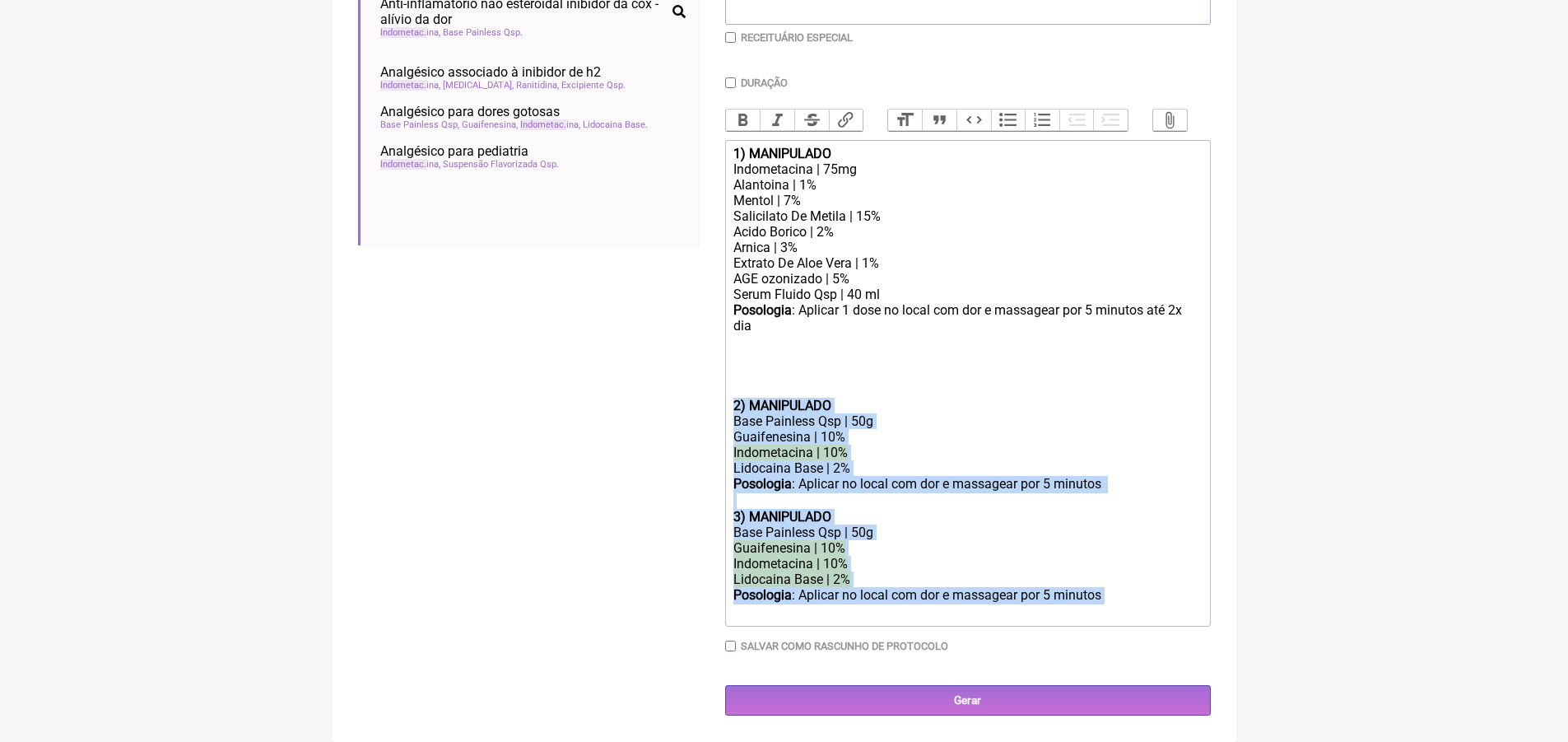
drag, startPoint x: 730, startPoint y: 407, endPoint x: 1126, endPoint y: 604, distance: 442.3
click at [1126, 604] on trix-editor "1) MANIPULADO Indometacina | 75mg Alantoina | 1% Mentol | 7% Salicilato De Meti…" at bounding box center [968, 383] width 486 height 487
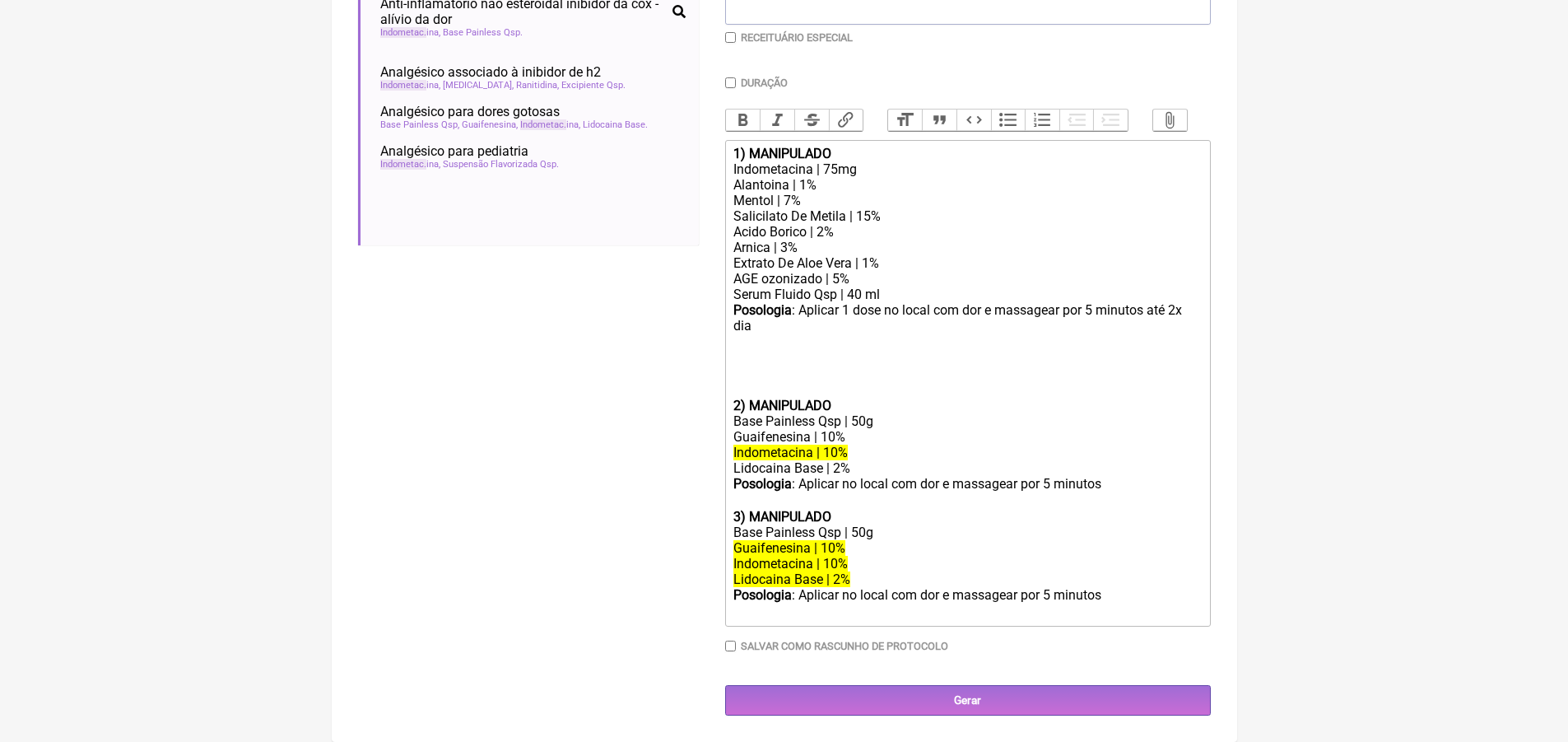
scroll to position [257, 0]
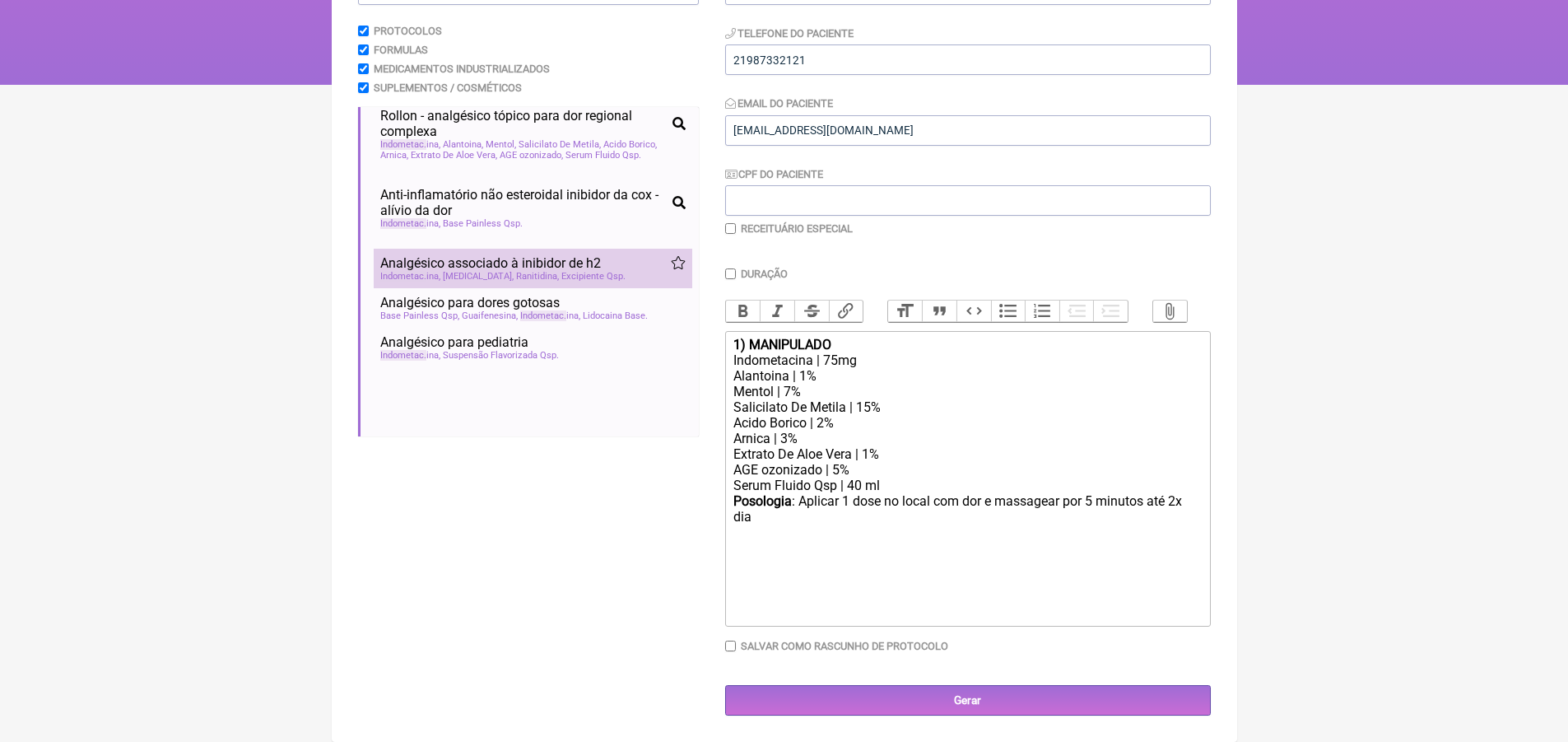
click at [571, 256] on span "Analgésico associado à inibidor de h2" at bounding box center [491, 263] width 221 height 16
click at [570, 256] on span "Analgésico associado à inibidor de h2" at bounding box center [491, 263] width 221 height 16
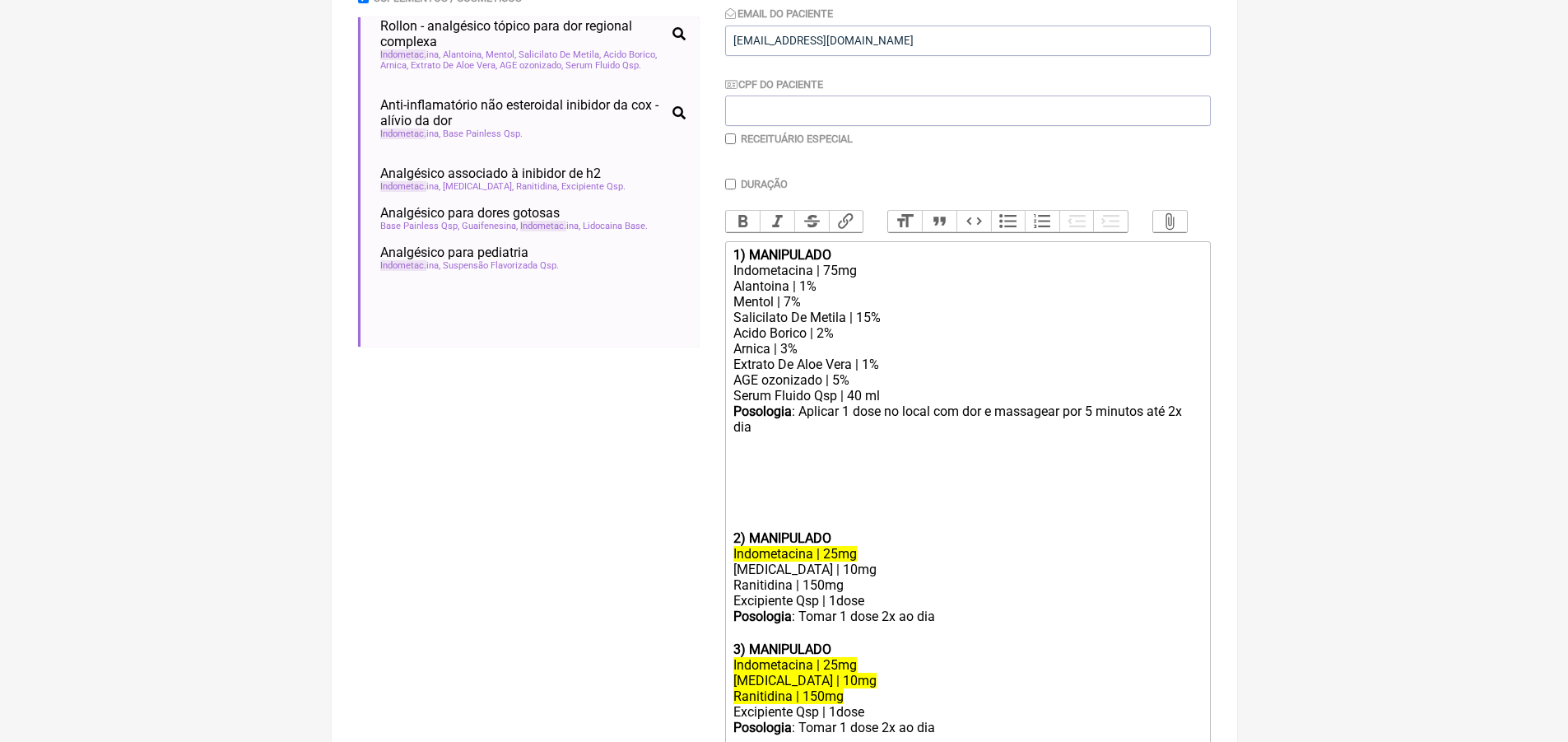
scroll to position [422, 0]
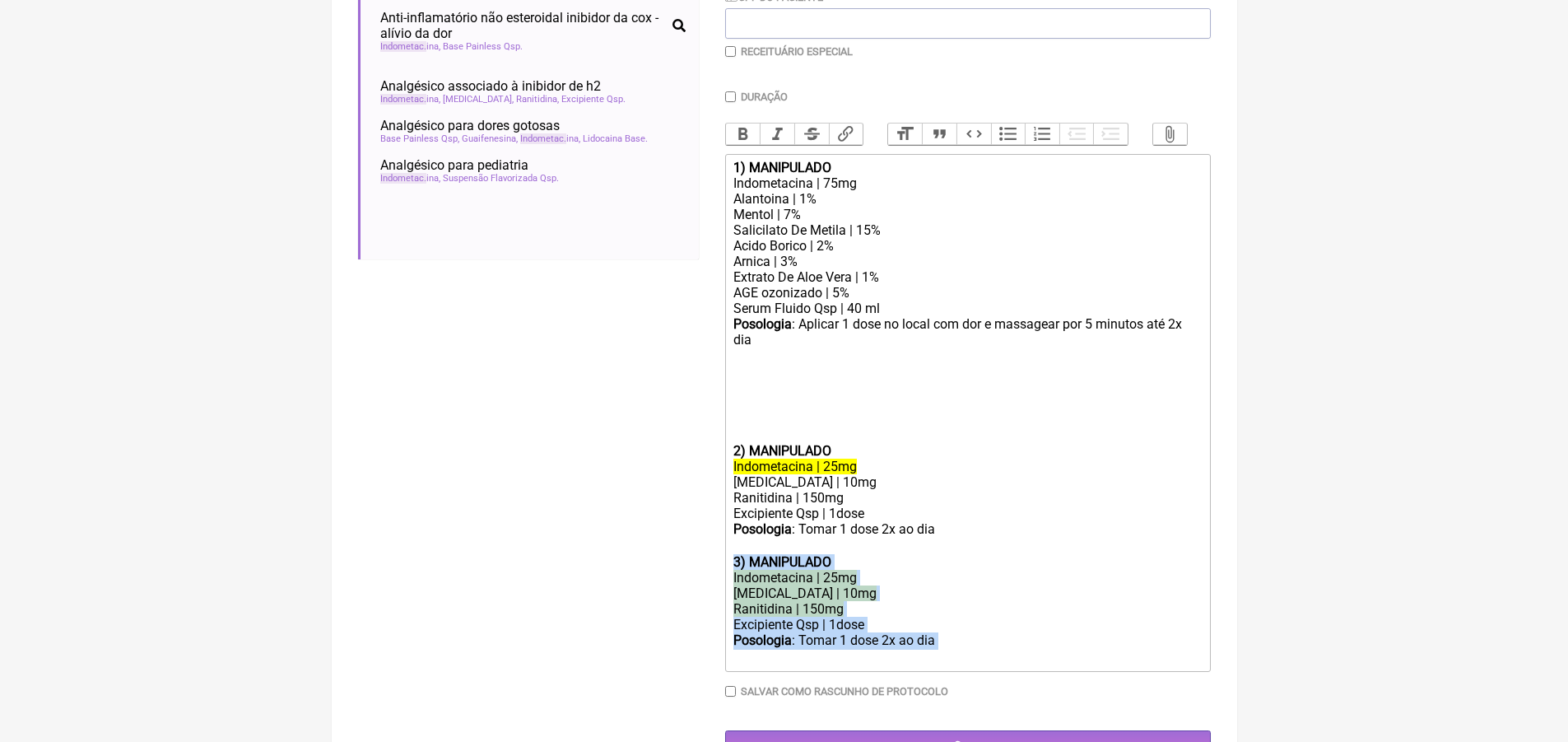
drag, startPoint x: 733, startPoint y: 573, endPoint x: 969, endPoint y: 649, distance: 247.9
click at [969, 649] on trix-editor "1) MANIPULADO Indometacina | 75mg Alantoina | 1% Mentol | 7% Salicilato De Meti…" at bounding box center [968, 412] width 486 height 518
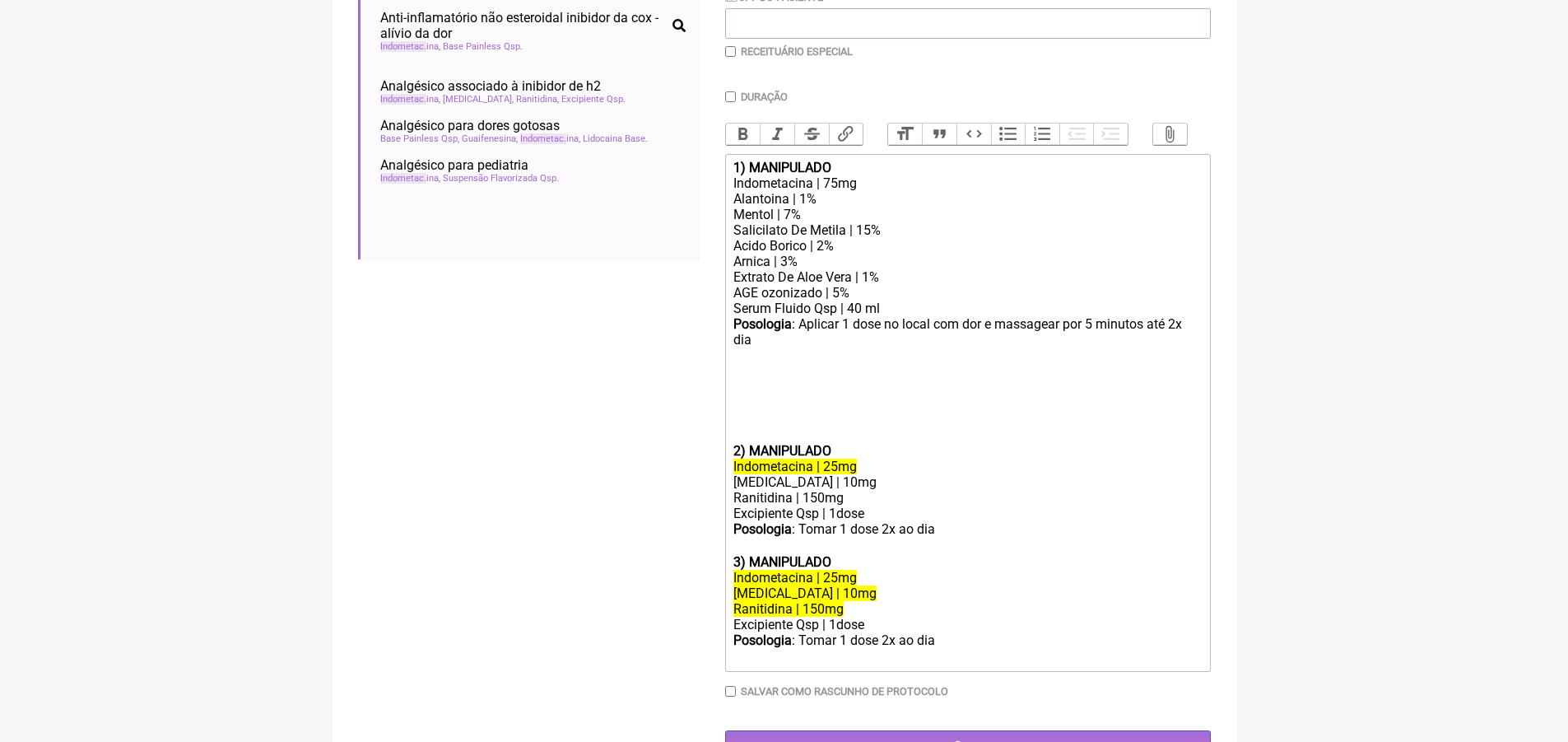
scroll to position [399, 0]
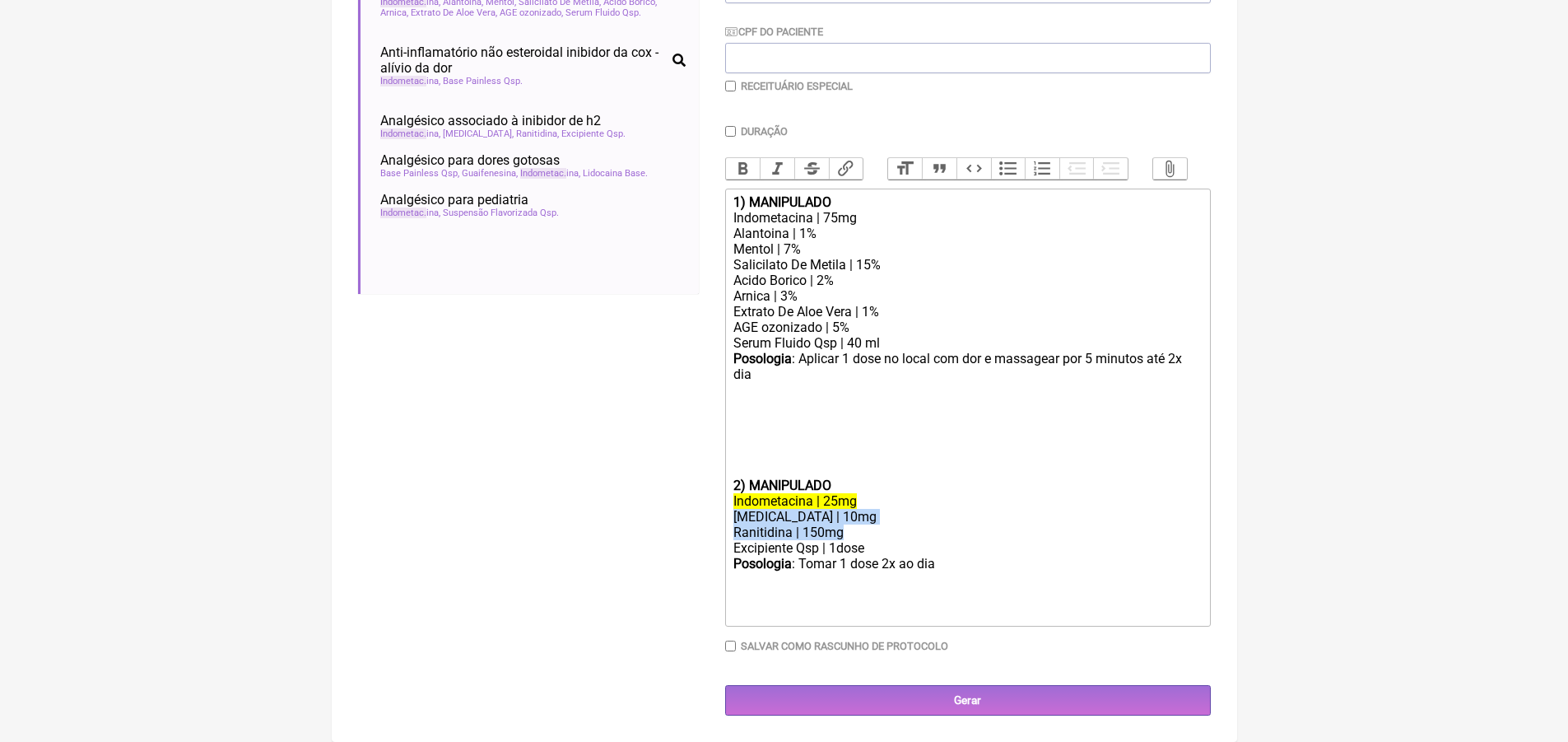
drag, startPoint x: 730, startPoint y: 516, endPoint x: 844, endPoint y: 528, distance: 114.6
click at [844, 528] on trix-editor "1) MANIPULADO Indometacina | 75mg Alantoina | 1% Mentol | 7% Salicilato De Meti…" at bounding box center [968, 408] width 486 height 438
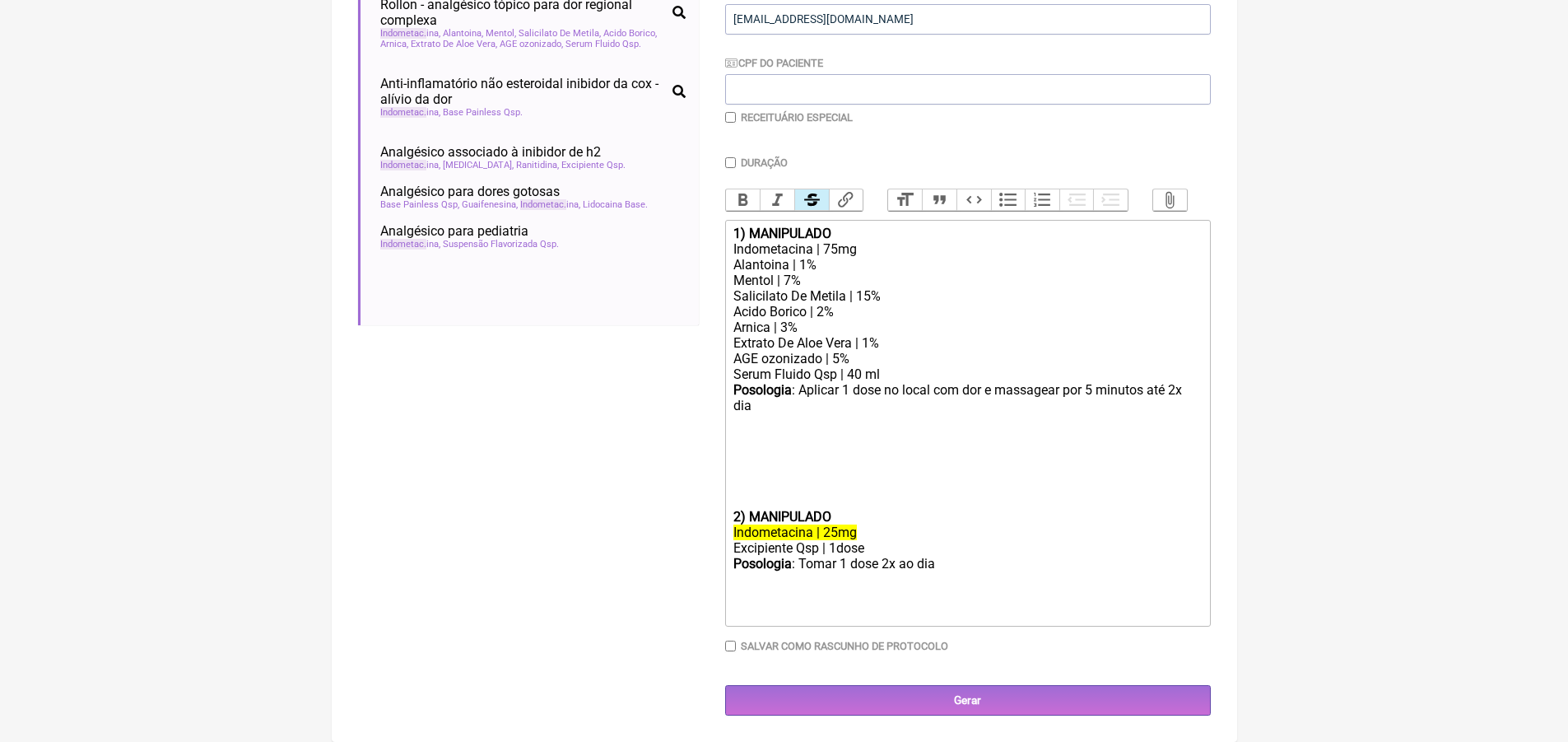
scroll to position [368, 0]
click at [887, 563] on div "Posologia : Tomar 1 dose 2x ao dia ㅤ" at bounding box center [967, 572] width 467 height 33
drag, startPoint x: 925, startPoint y: 565, endPoint x: 1057, endPoint y: 563, distance: 132.0
click at [1057, 563] on div "Posologia : Tomar 1 dose 12/12 HORAS POR 15 DIAS a ㅤ" at bounding box center [967, 572] width 467 height 33
type trix-editor "<div><strong>1) MANIPULADO</strong></div><div>Indometacina | 75mg</div><div>Ala…"
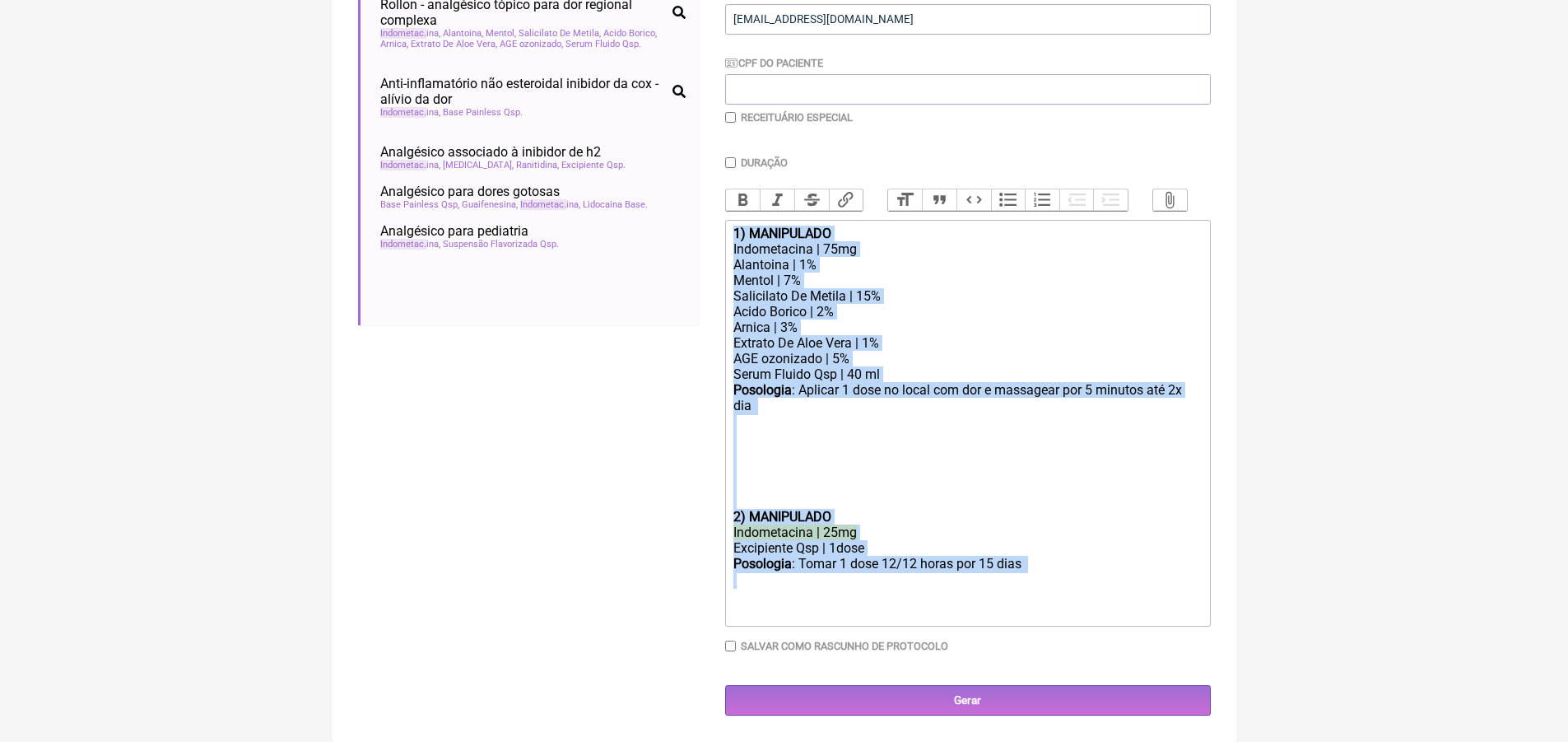
drag, startPoint x: 731, startPoint y: 230, endPoint x: 1025, endPoint y: 599, distance: 471.8
click at [1025, 599] on trix-editor "1) MANIPULADO Indometacina | 75mg Alantoina | 1% Mentol | 7% Salicilato De Meti…" at bounding box center [968, 424] width 486 height 407
copy trix-editor "1) MANIPULADO Indometacina | 75mg Alantoina | 1% Mentol | 7% Salicilato De Meti…"
